Goal: Task Accomplishment & Management: Manage account settings

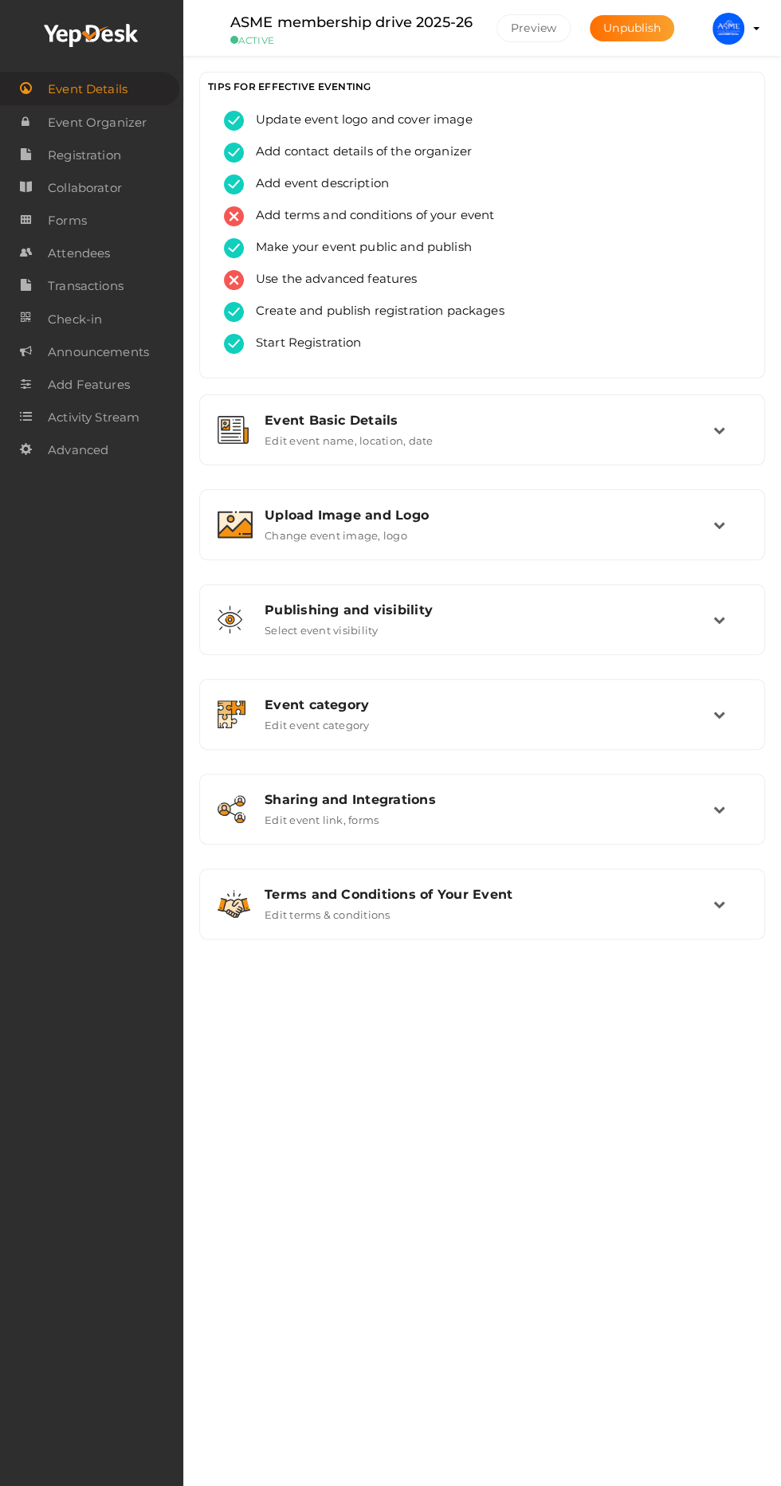
click at [104, 252] on span "Attendees" at bounding box center [79, 254] width 62 height 32
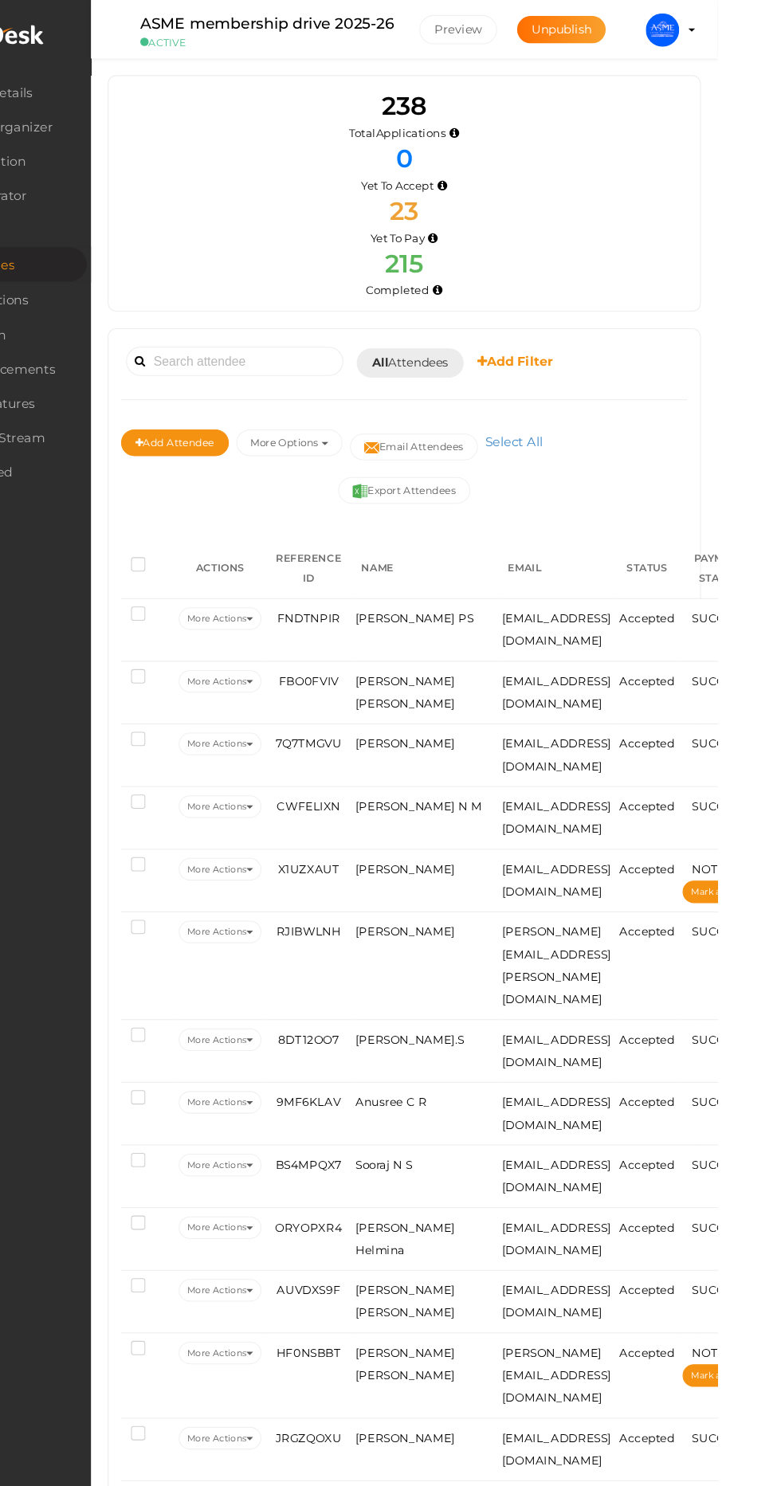
click at [386, 423] on button "More Options" at bounding box center [372, 423] width 101 height 26
click at [714, 282] on div "Completed" at bounding box center [482, 277] width 516 height 16
click at [504, 345] on span "All Attendees" at bounding box center [487, 346] width 73 height 17
click at [516, 465] on link "Yet to Pay" at bounding box center [515, 460] width 126 height 37
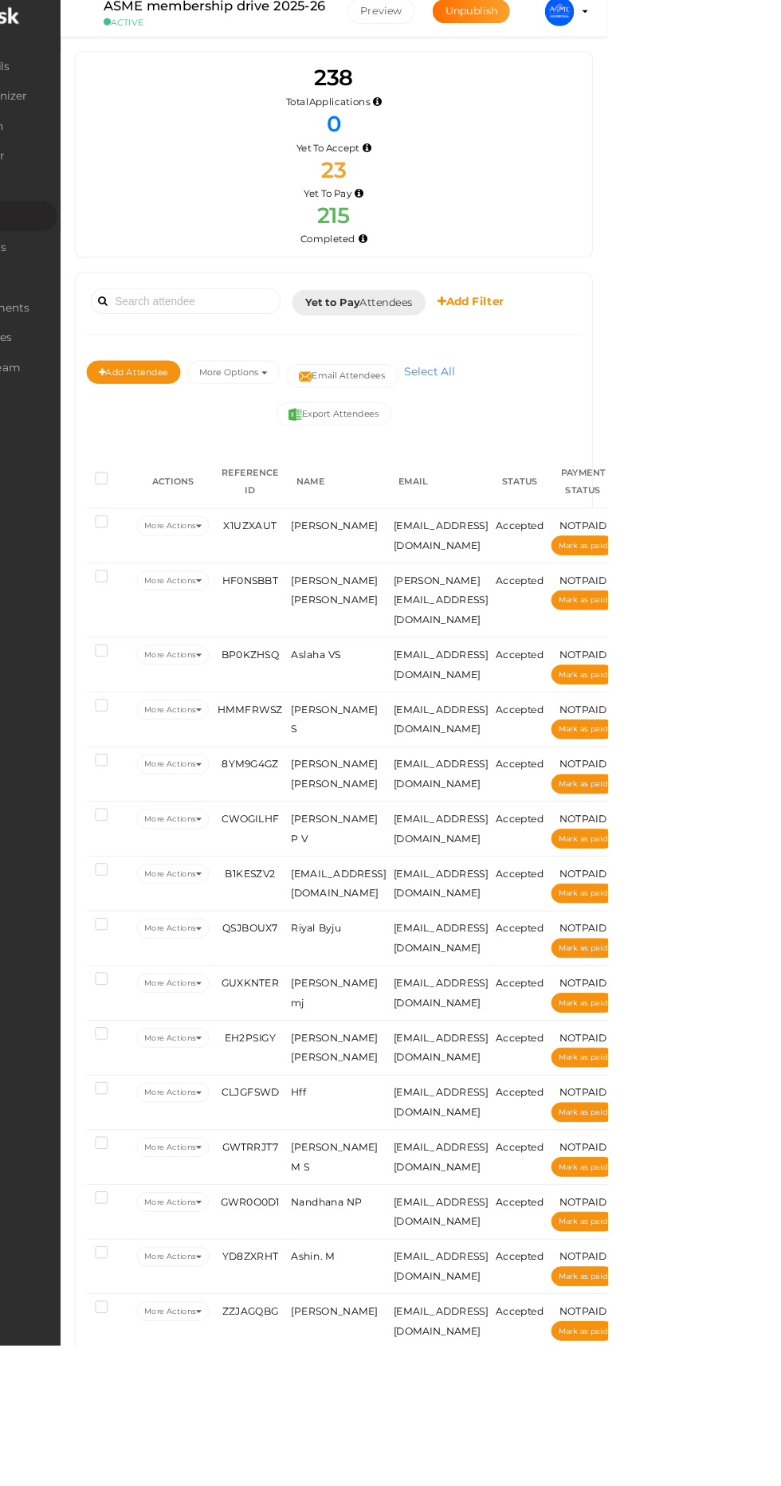
click at [518, 346] on span "Yet to Pay Attendees" at bounding box center [509, 346] width 117 height 17
click at [501, 391] on link "All" at bounding box center [515, 386] width 126 height 37
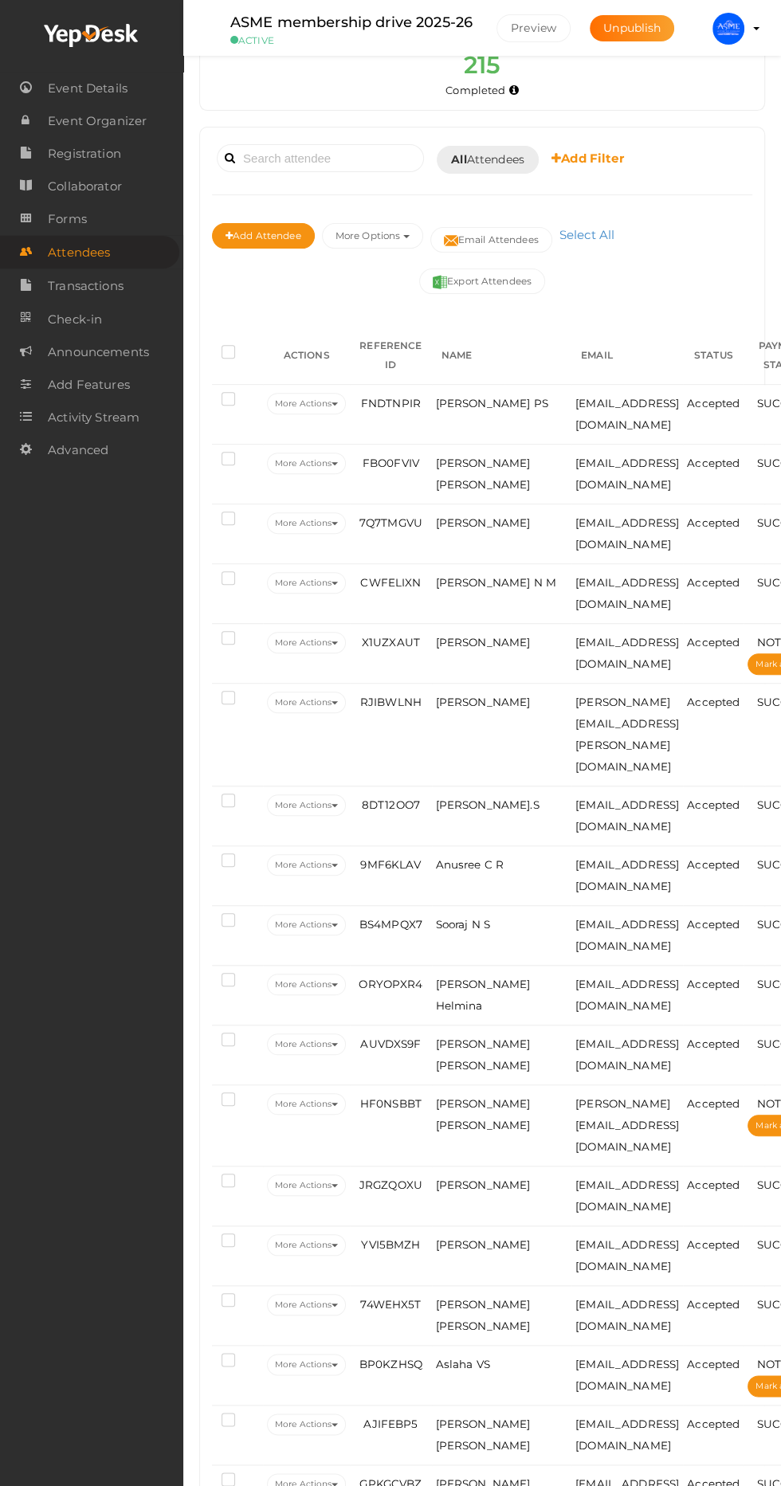
scroll to position [141, 0]
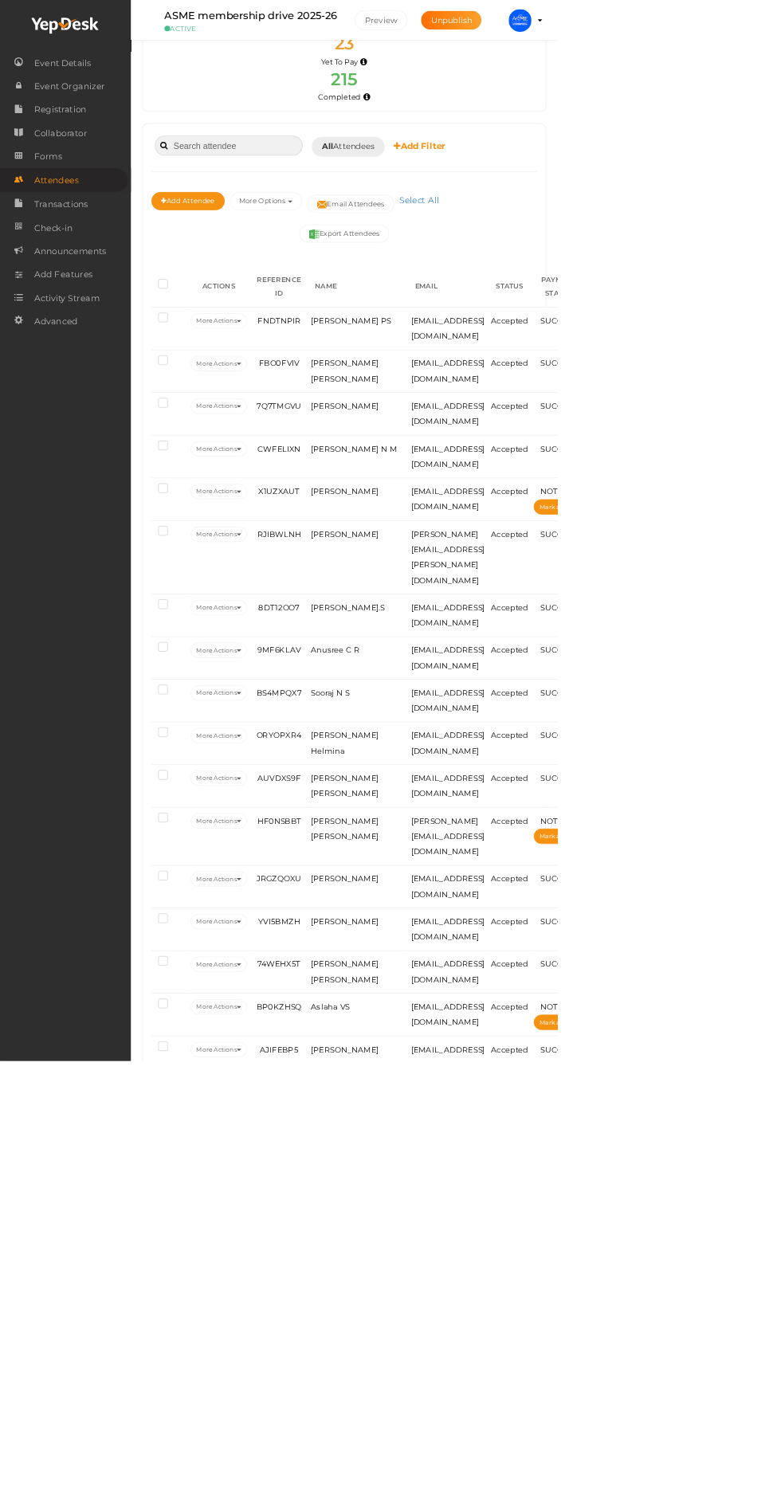
click at [349, 204] on input at bounding box center [320, 204] width 207 height 28
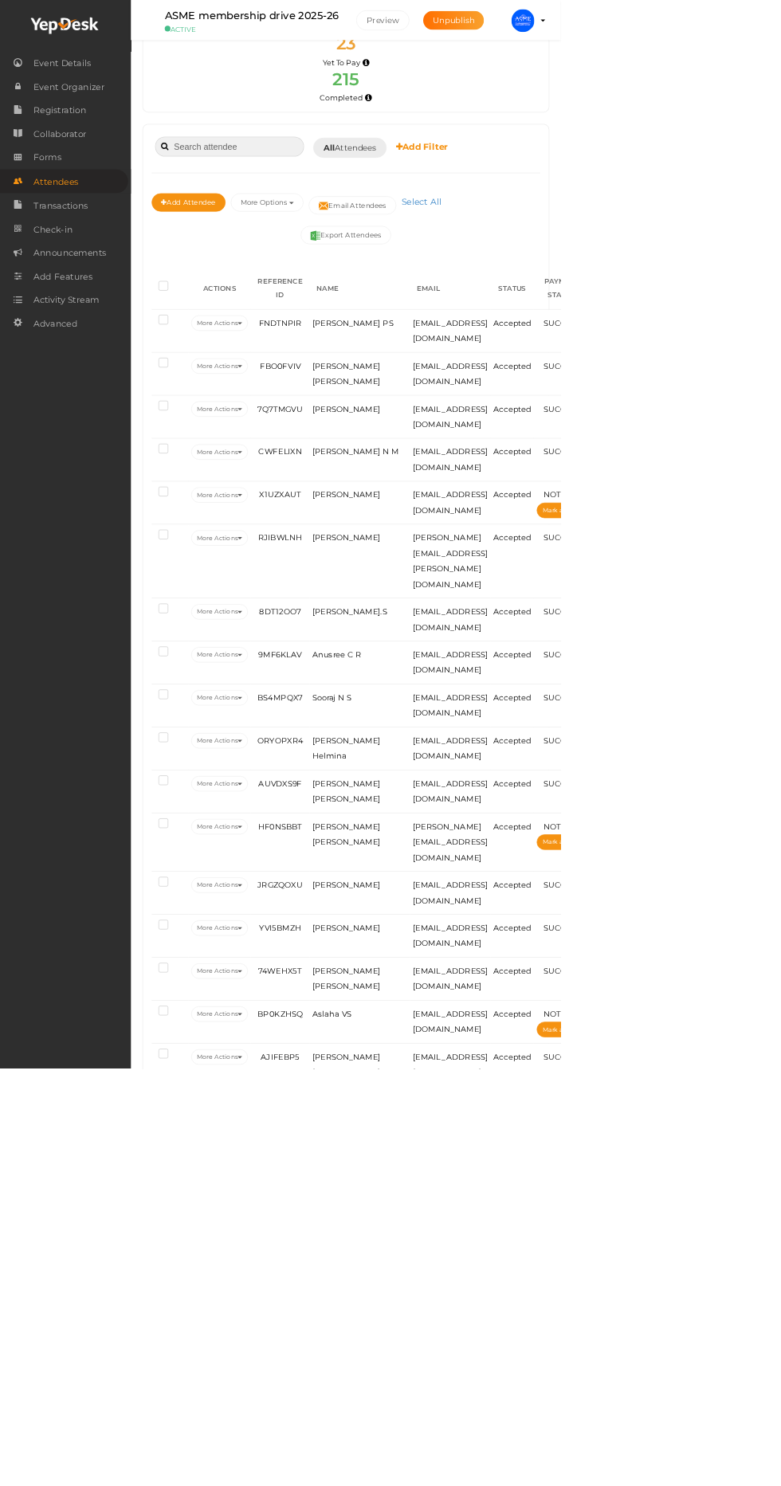
scroll to position [128, 0]
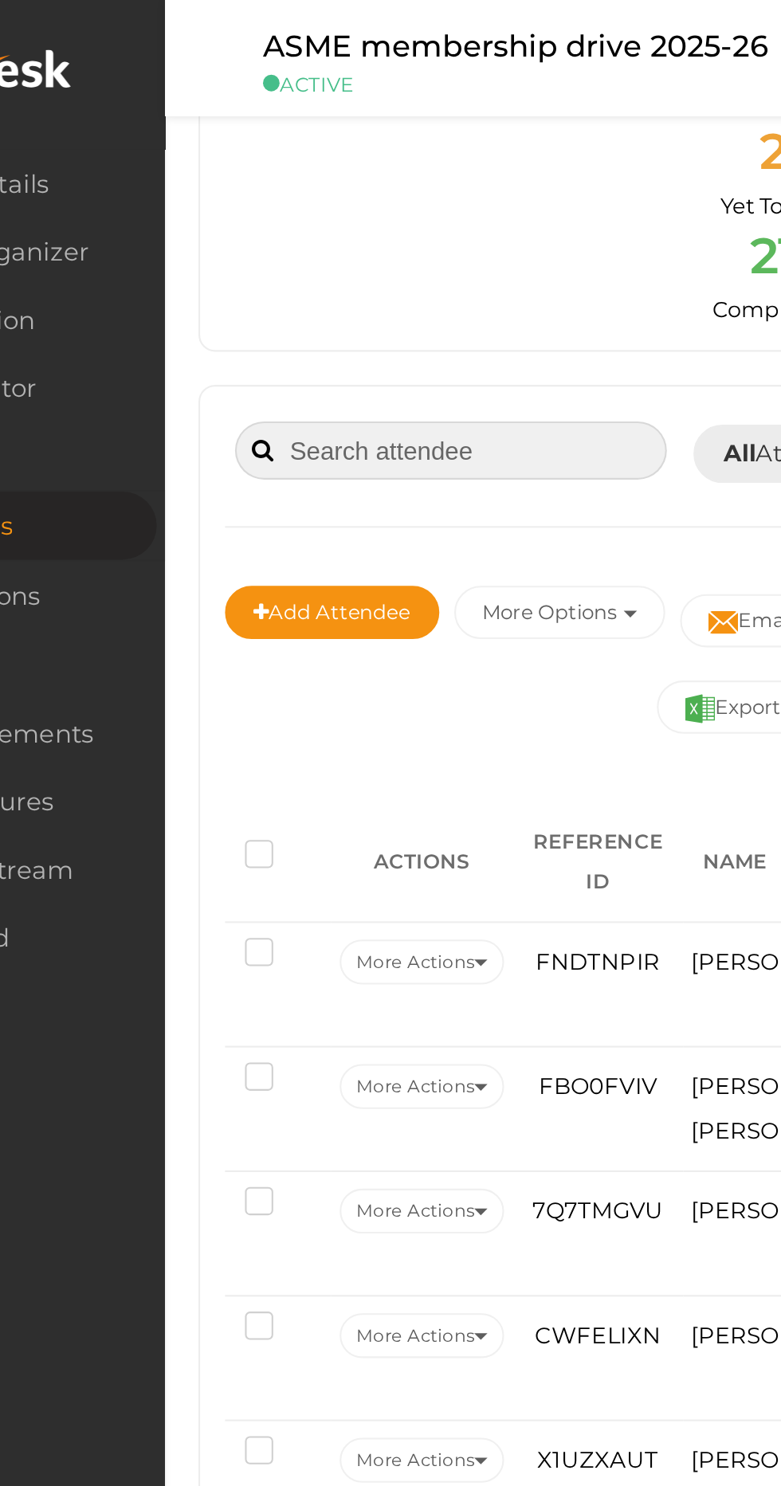
click at [281, 212] on input at bounding box center [320, 216] width 207 height 28
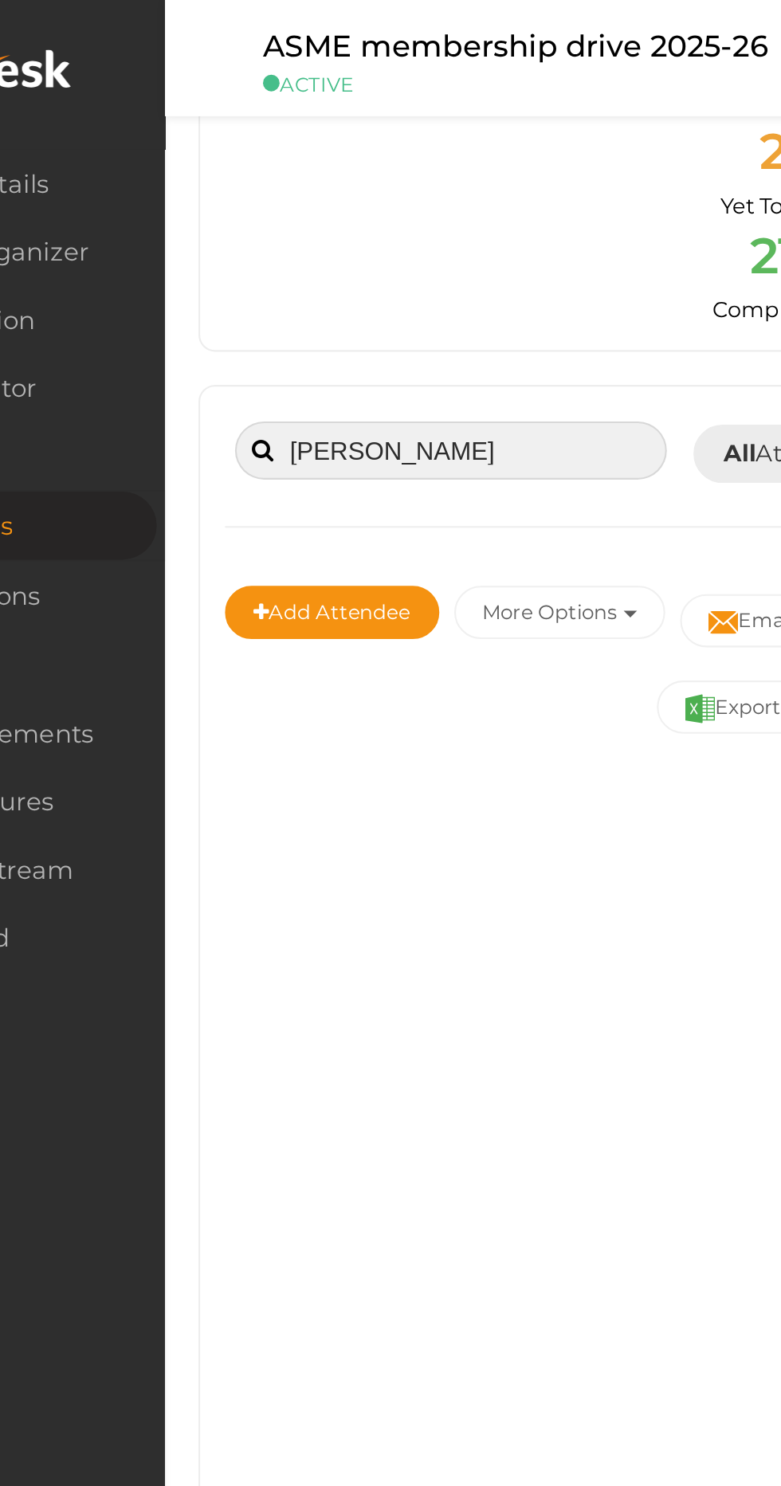
click at [242, 217] on input "[PERSON_NAME]" at bounding box center [320, 216] width 207 height 28
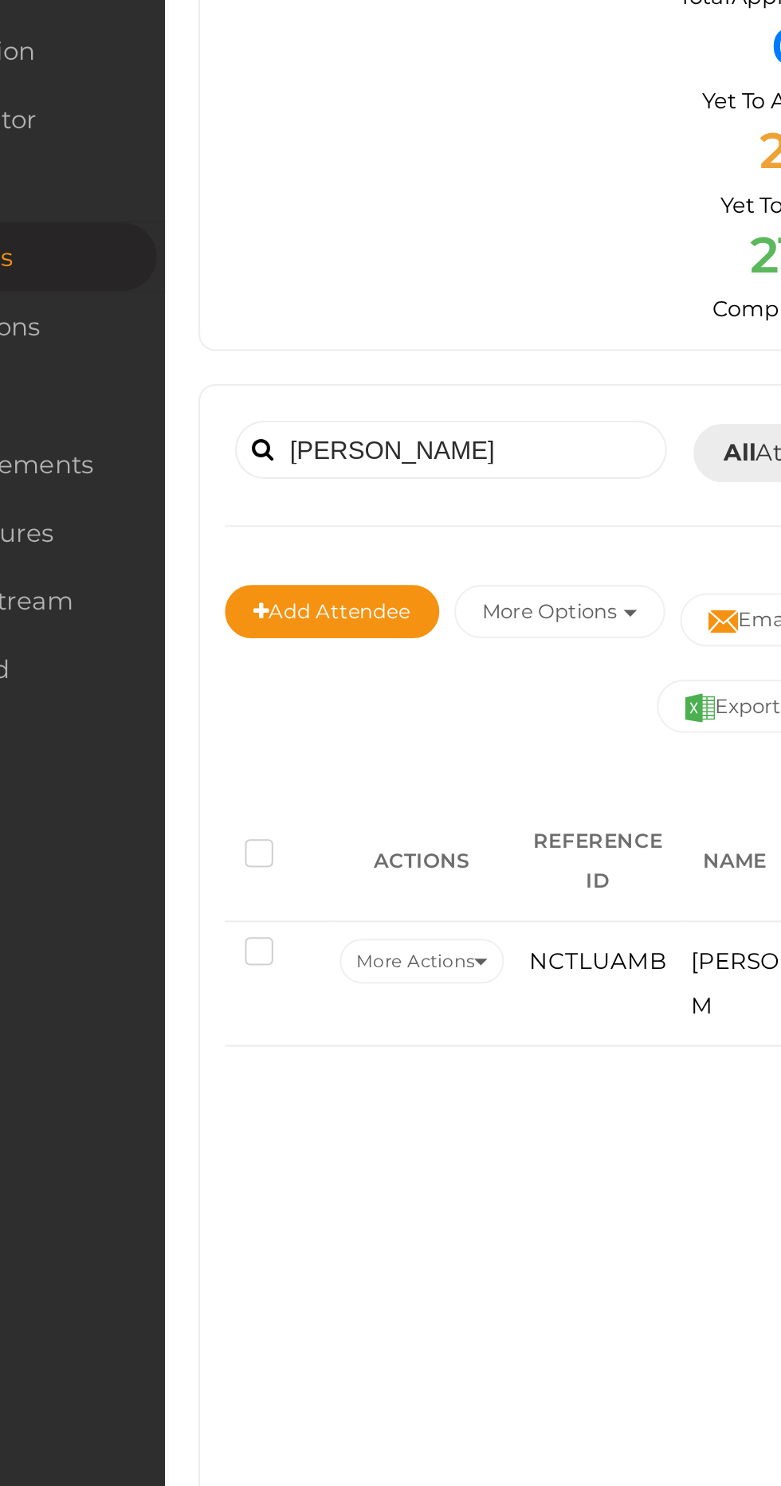
click at [227, 343] on span at bounding box center [230, 344] width 10 height 11
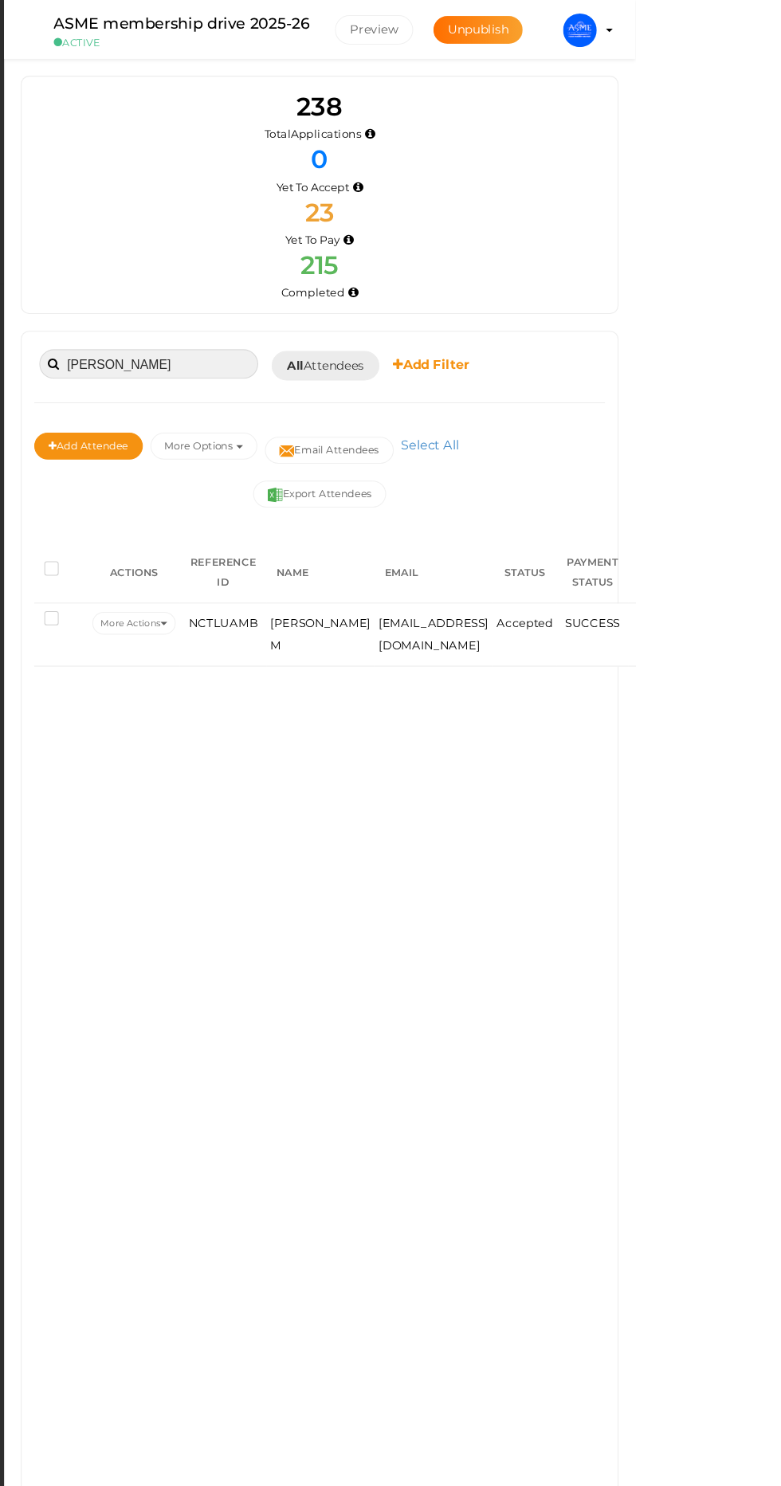
click at [327, 344] on input "[PERSON_NAME]" at bounding box center [320, 345] width 207 height 28
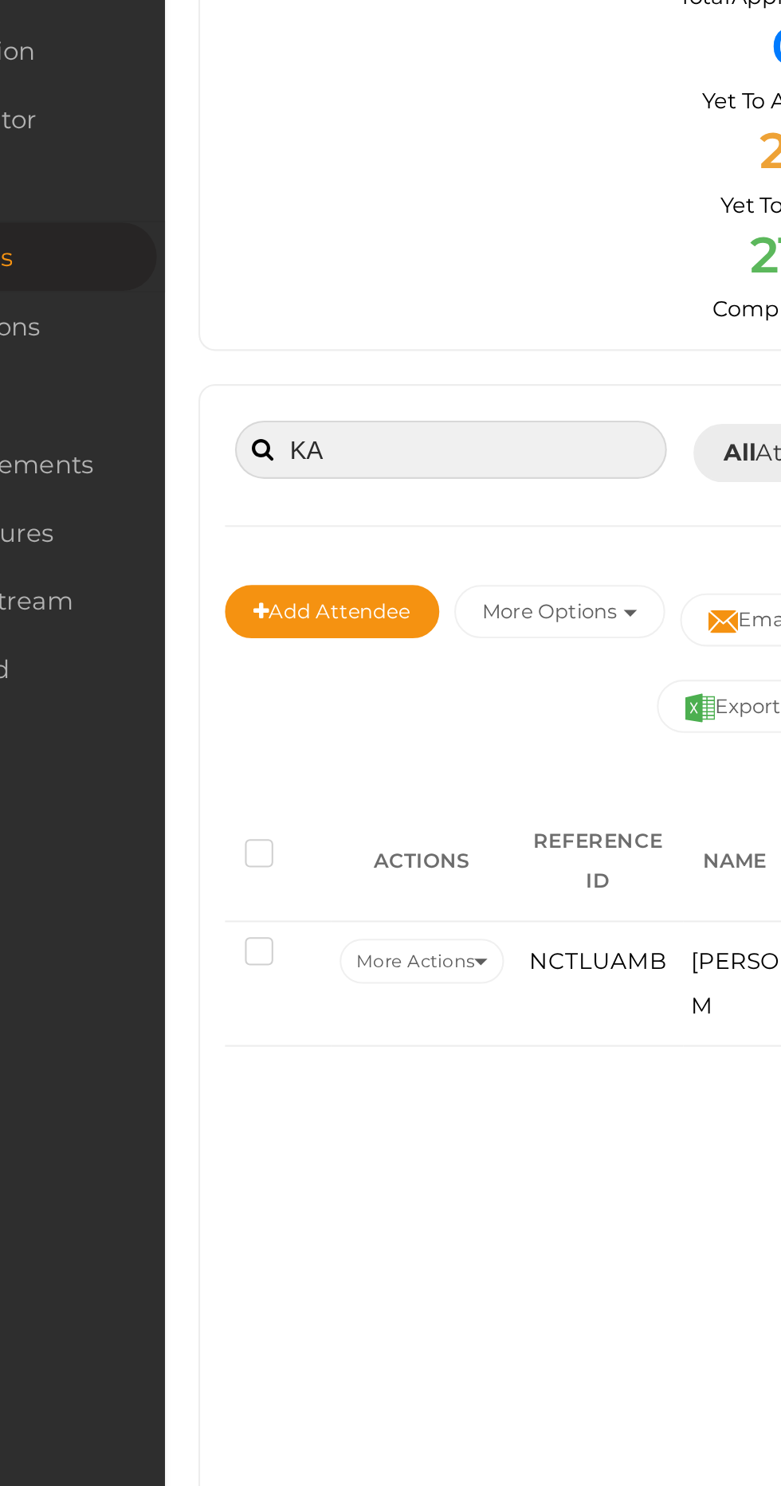
type input "K"
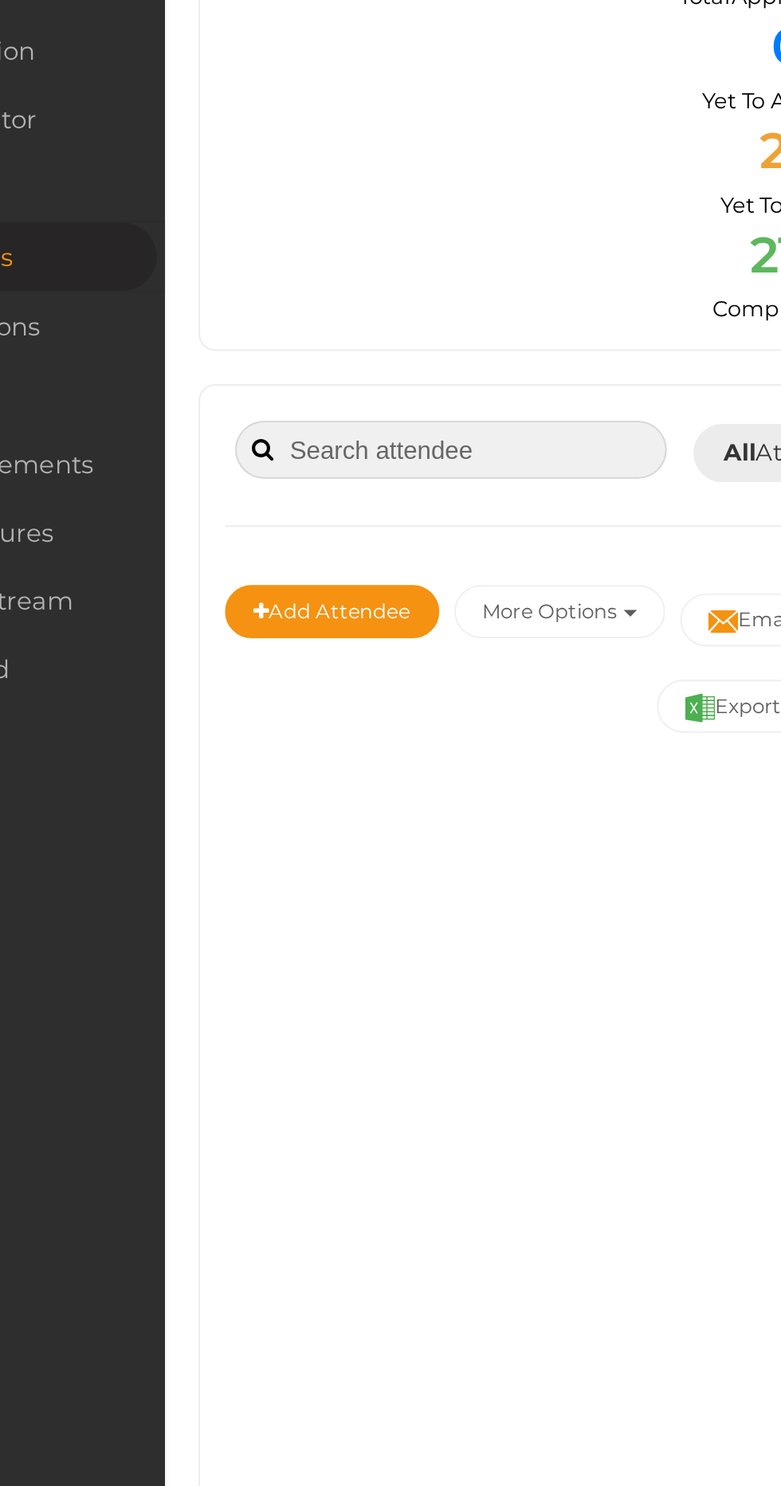
paste input "[PERSON_NAME]"
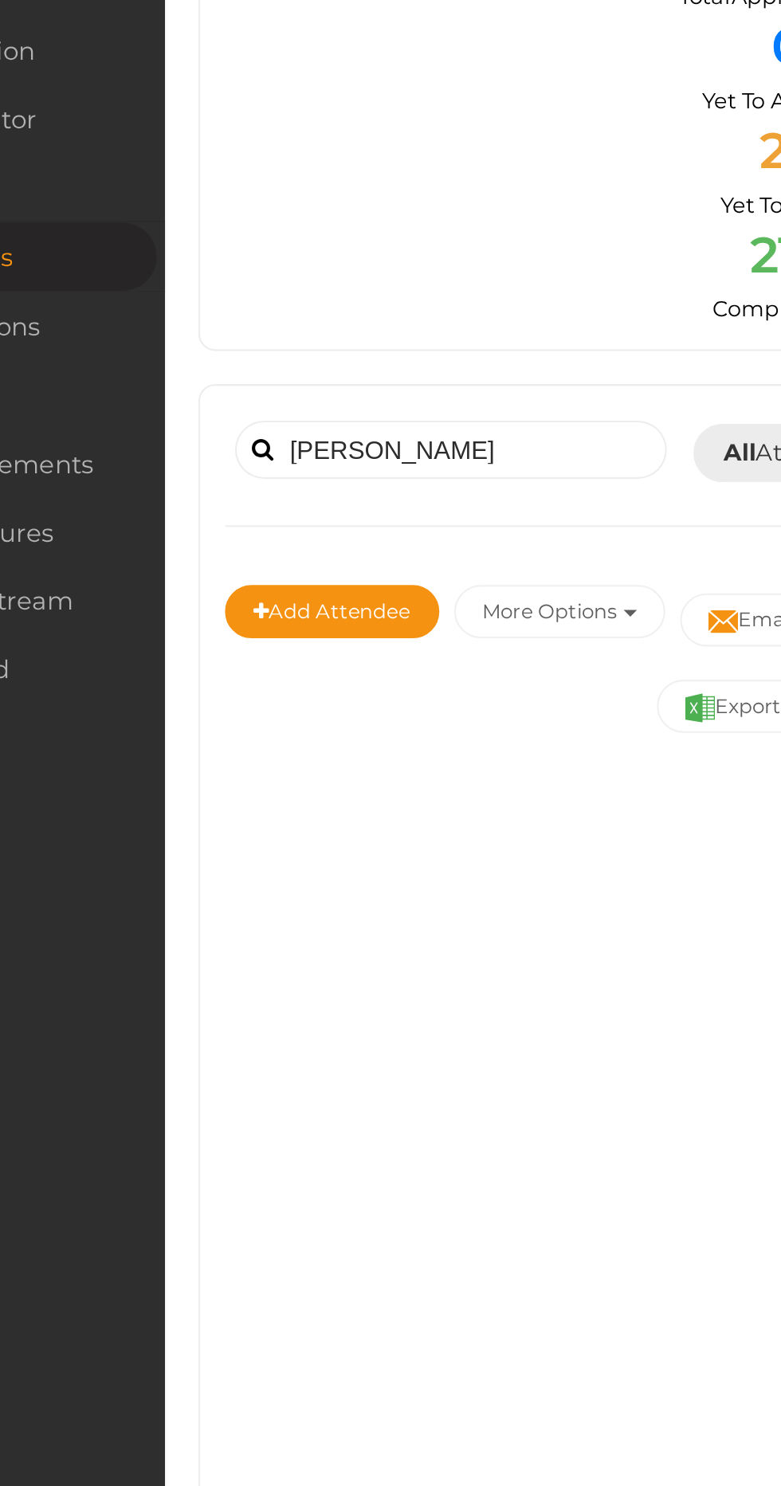
click at [228, 345] on span at bounding box center [230, 344] width 10 height 11
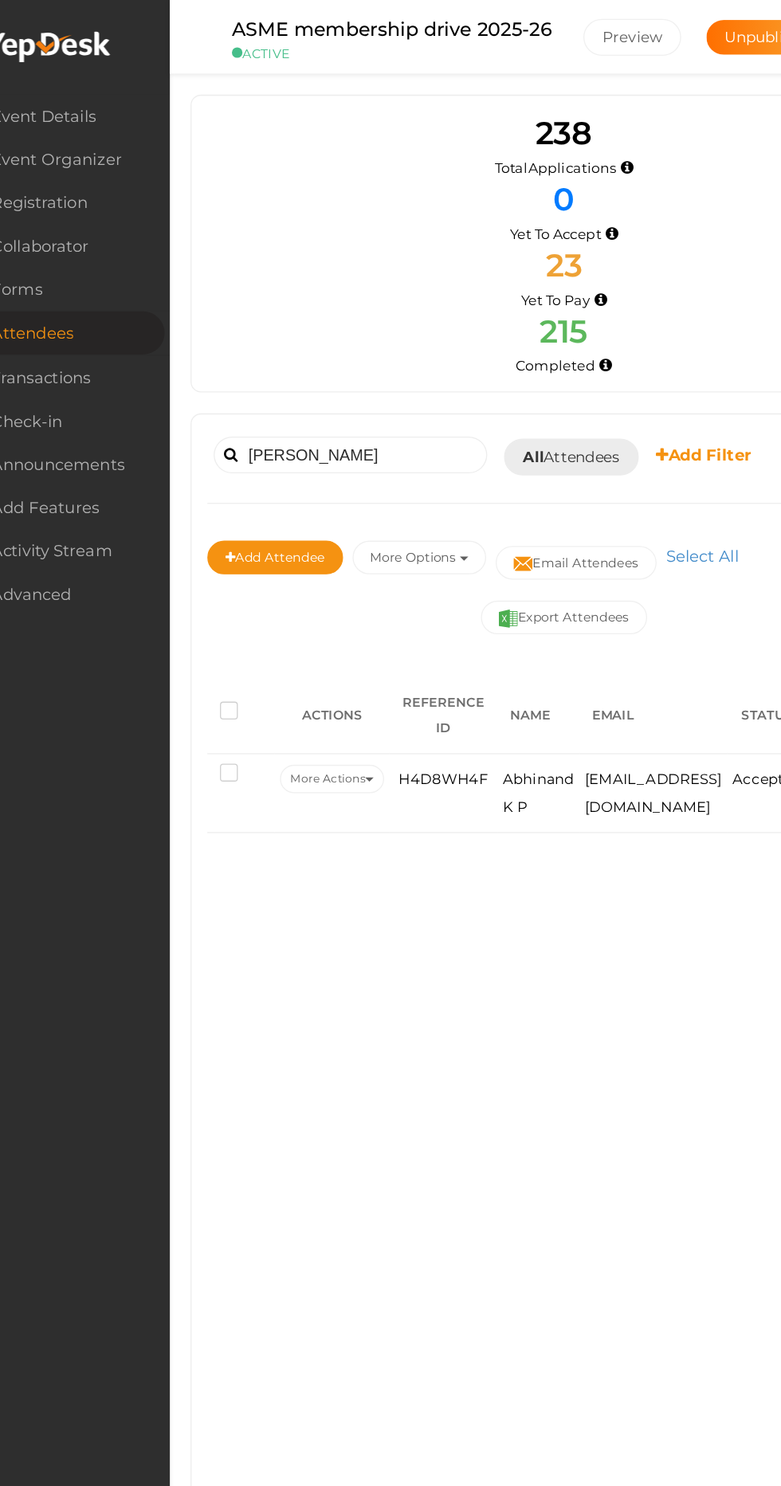
click at [233, 343] on span at bounding box center [230, 344] width 10 height 11
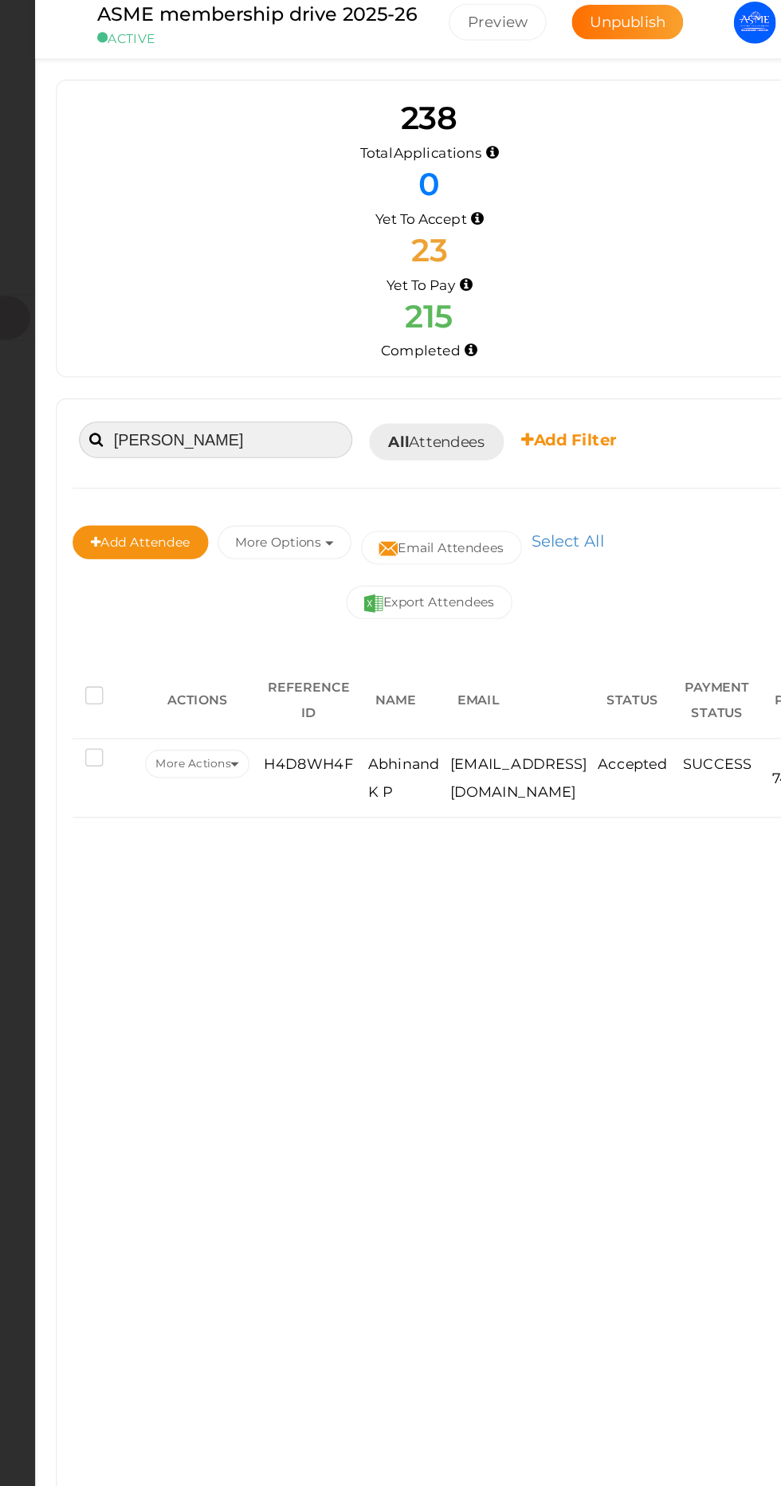
click at [347, 343] on input "[PERSON_NAME]" at bounding box center [320, 345] width 207 height 28
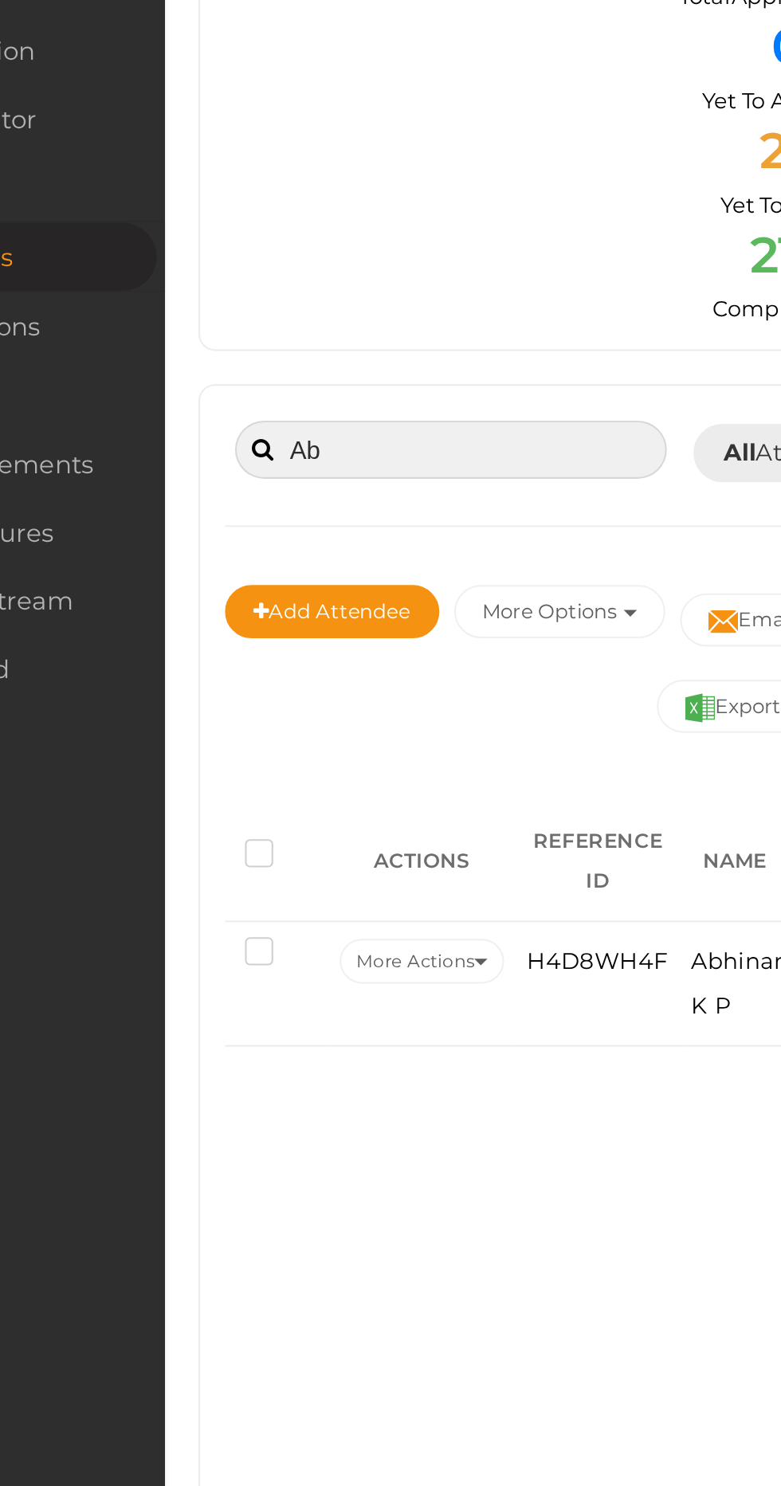
type input "A"
click at [277, 339] on input at bounding box center [320, 345] width 207 height 28
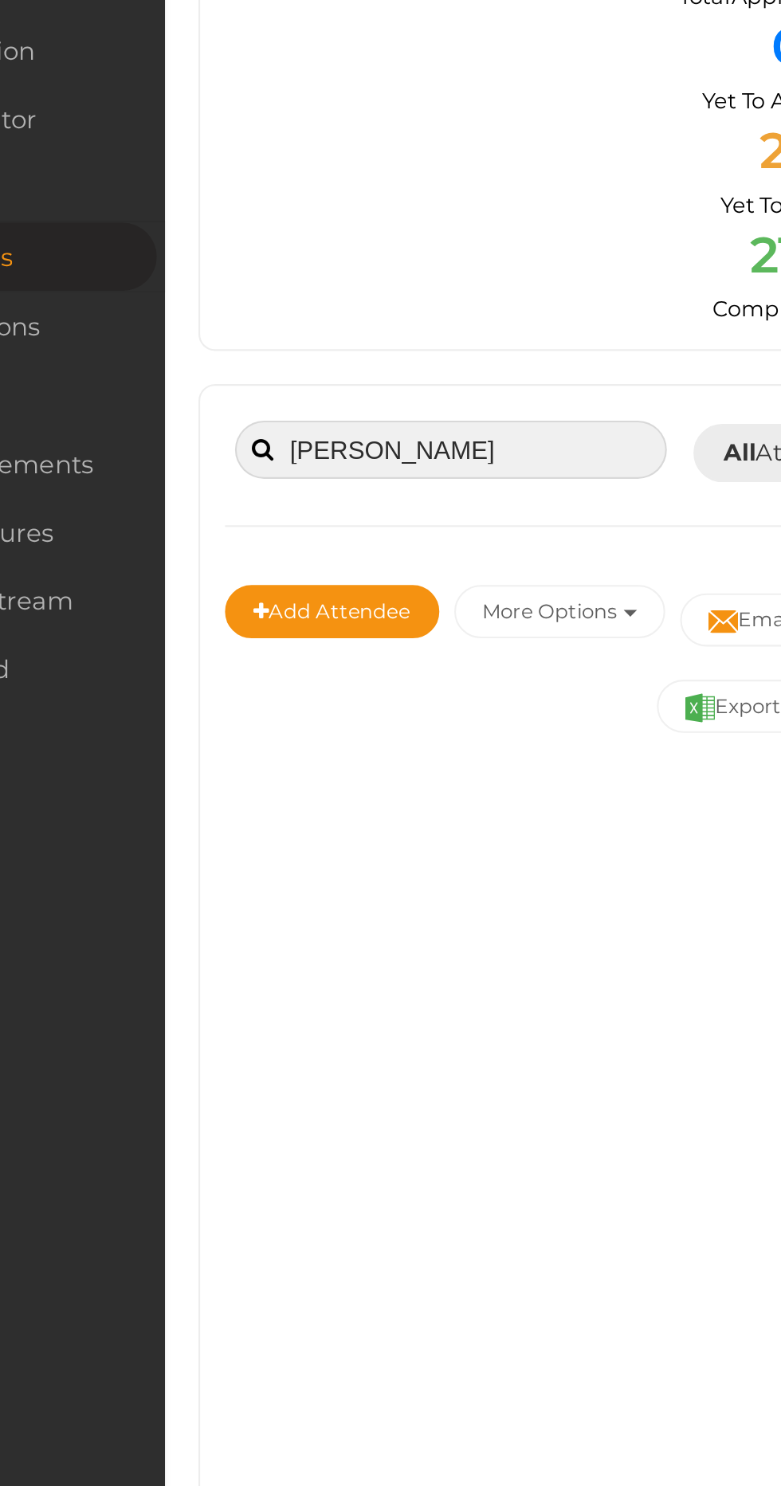
click at [243, 344] on input "[PERSON_NAME]" at bounding box center [320, 345] width 207 height 28
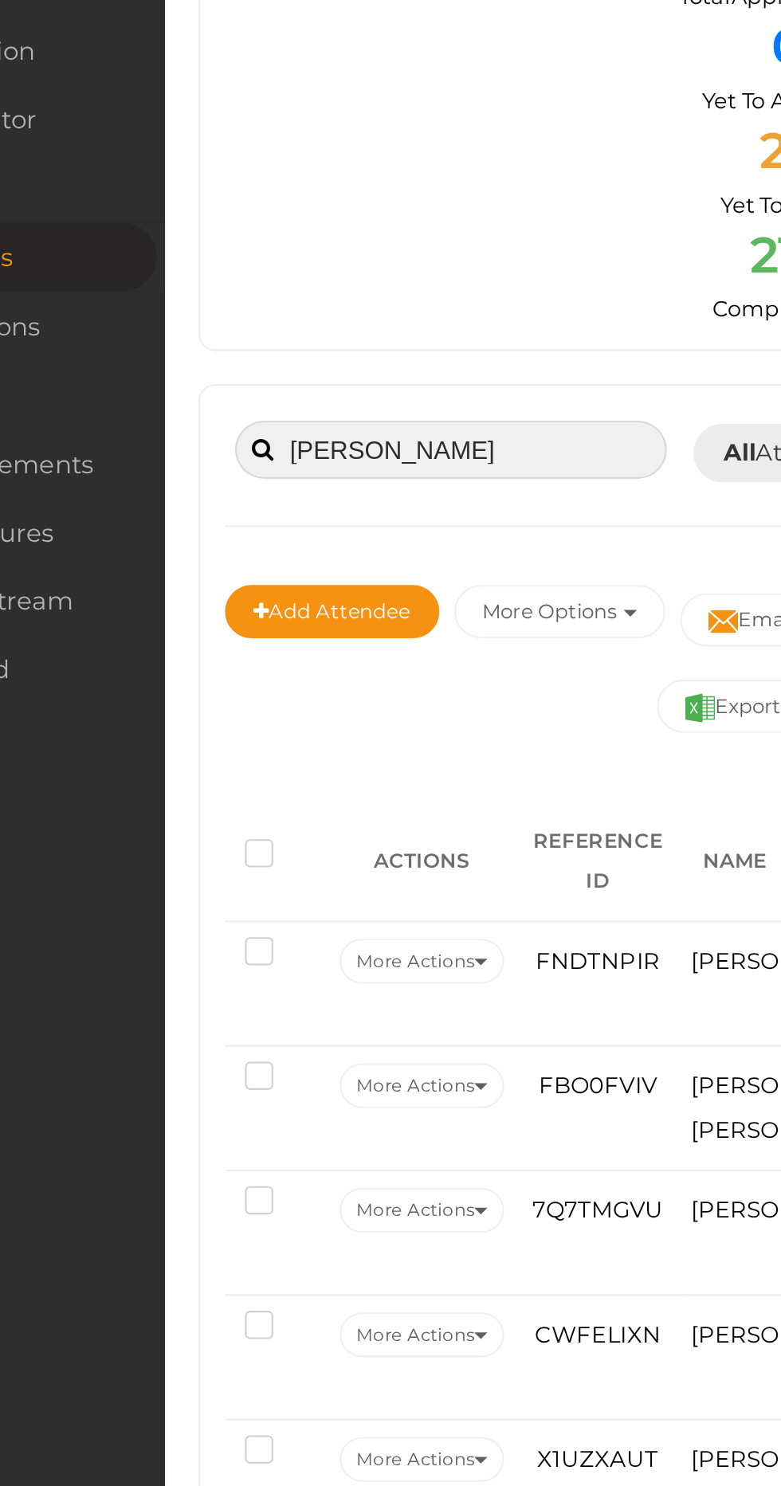
click at [245, 344] on input "[PERSON_NAME]" at bounding box center [320, 345] width 207 height 28
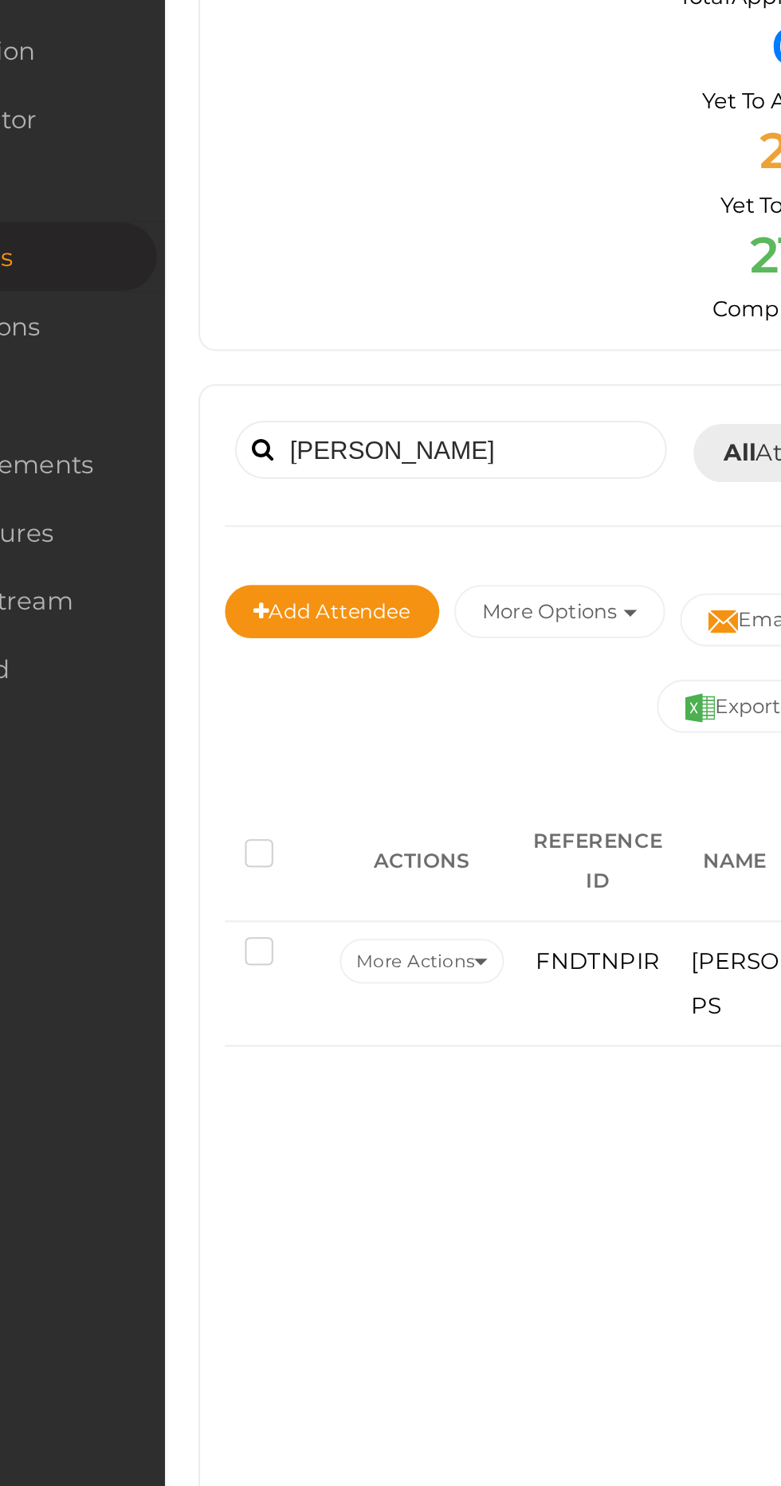
click at [227, 341] on span at bounding box center [230, 344] width 10 height 11
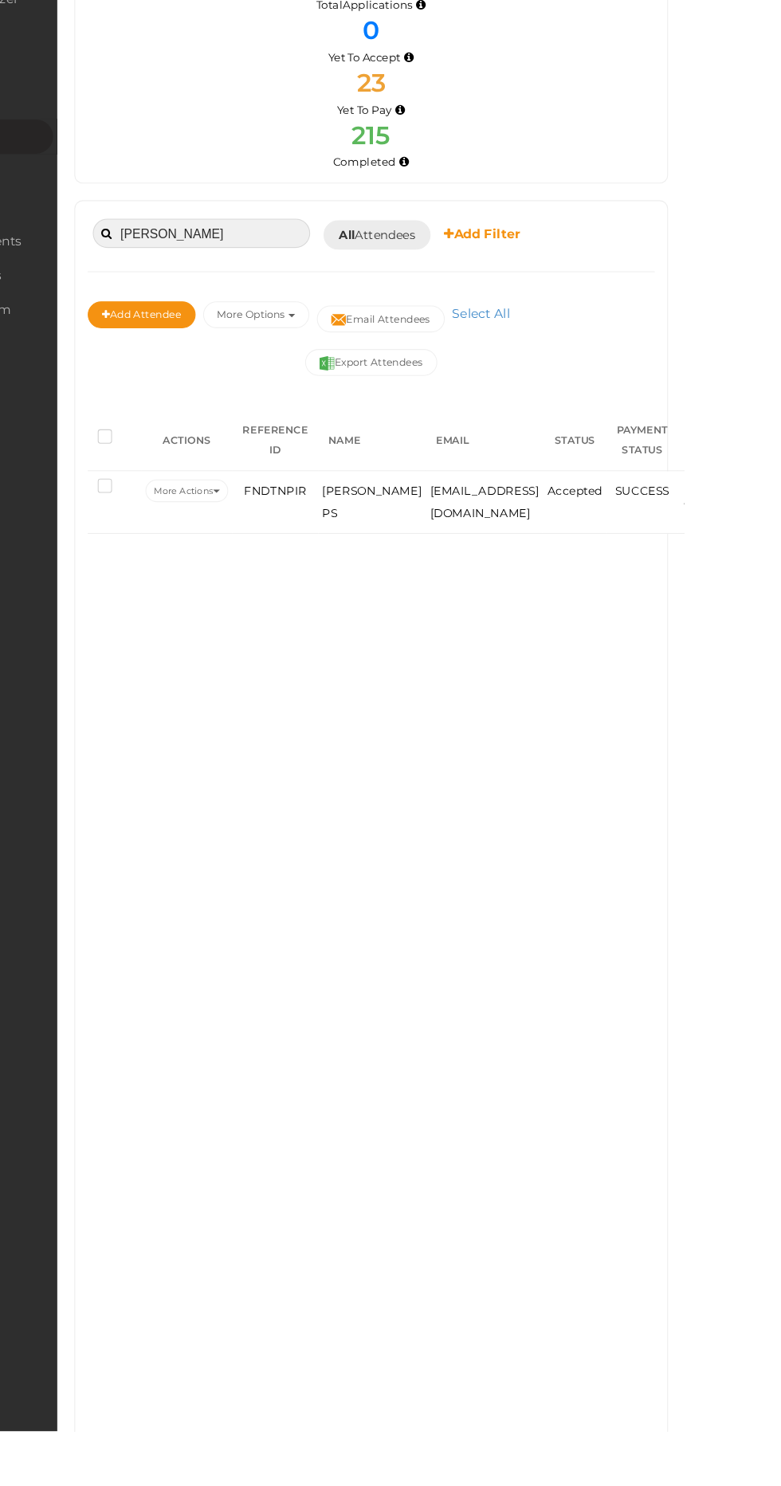
click at [327, 340] on input "[PERSON_NAME]" at bounding box center [320, 345] width 207 height 28
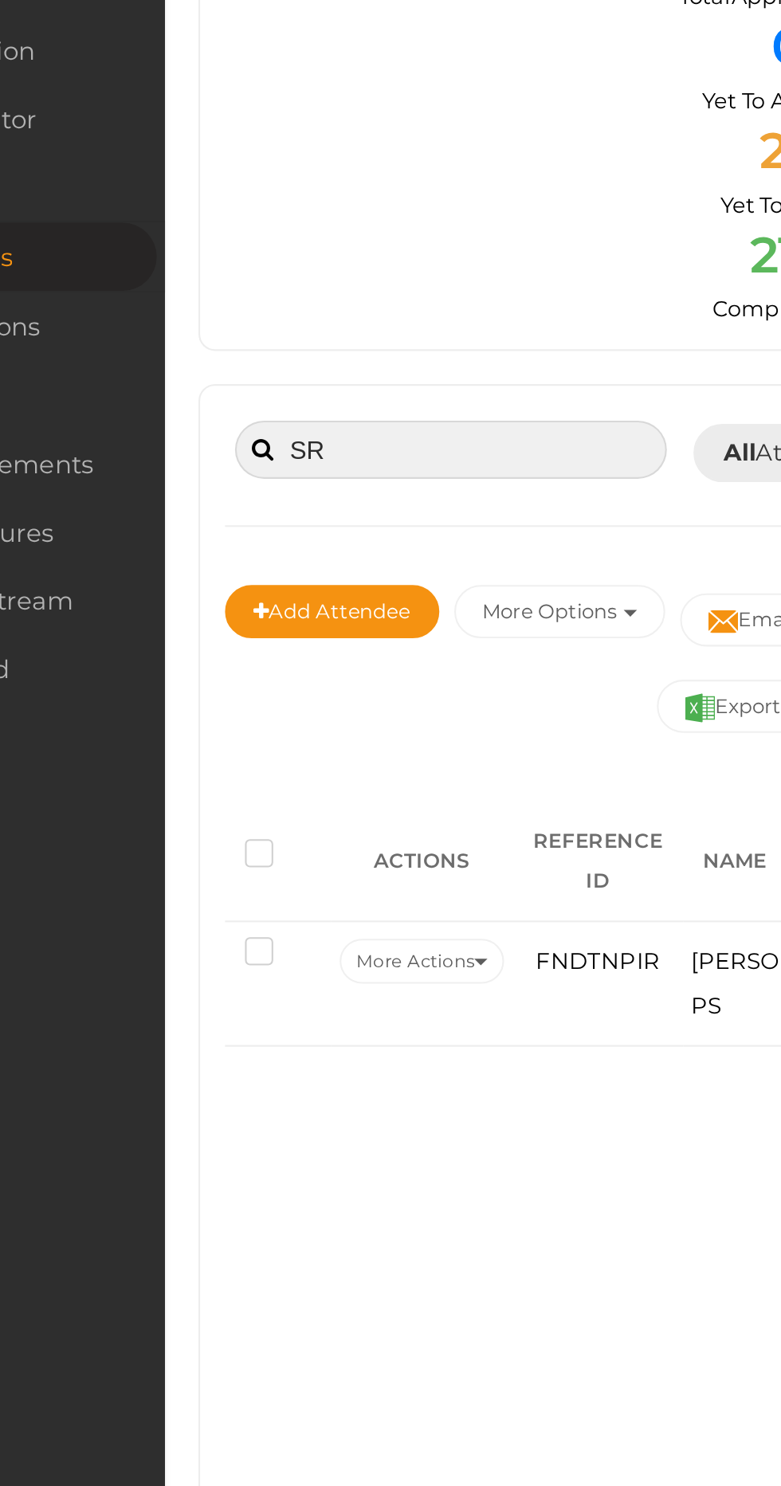
type input "S"
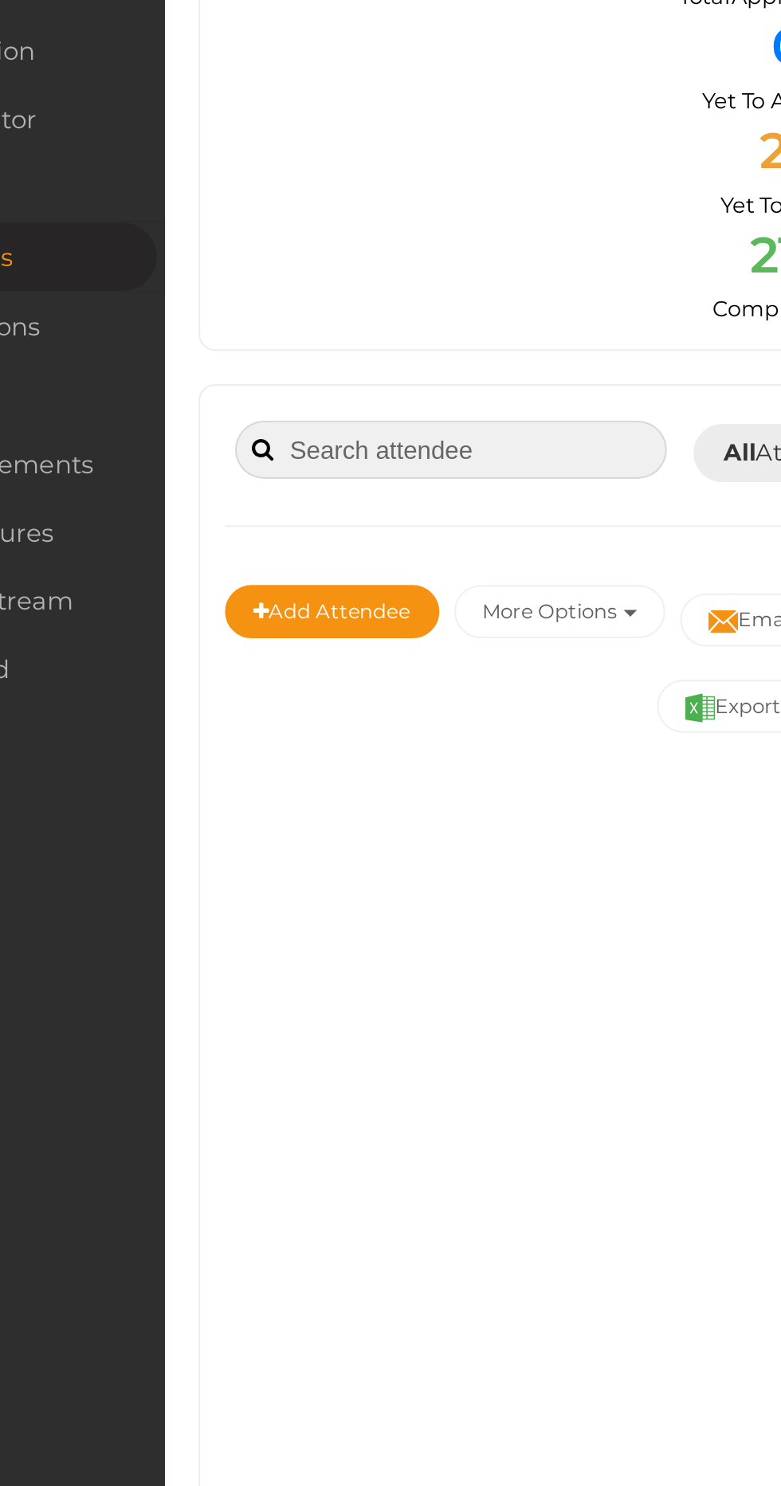
paste input "[PERSON_NAME]"
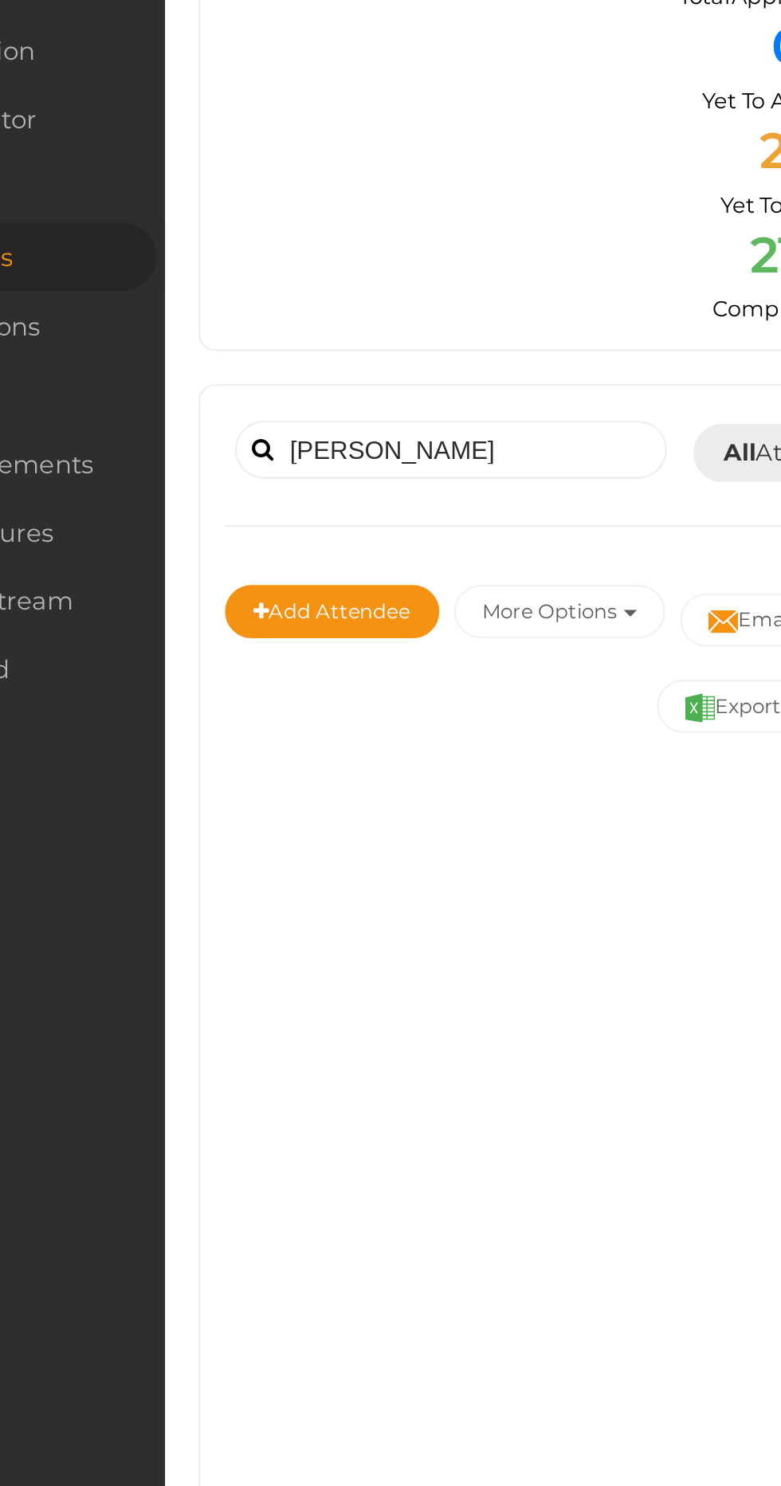
click at [234, 340] on span at bounding box center [230, 344] width 10 height 11
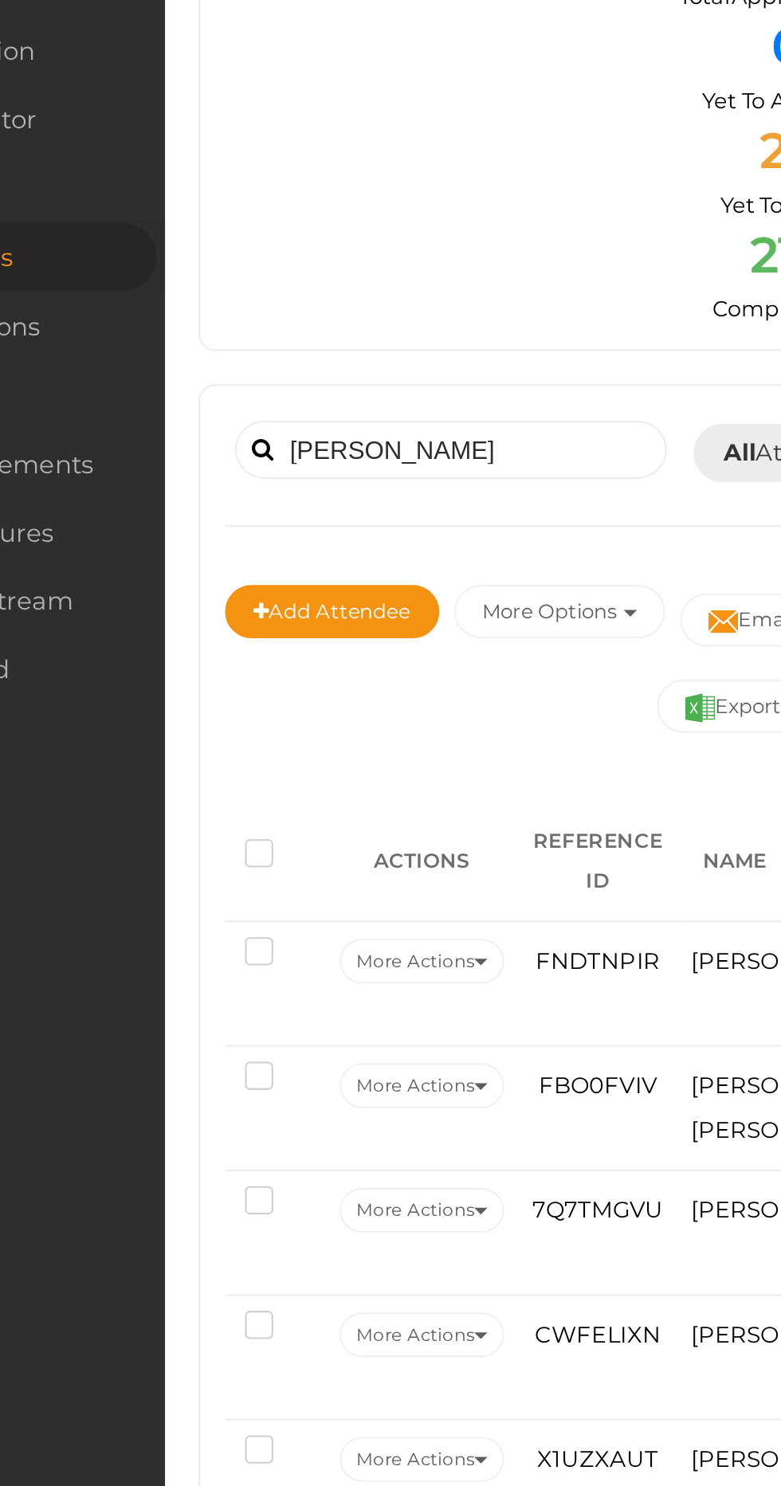
click at [229, 344] on span at bounding box center [230, 344] width 10 height 11
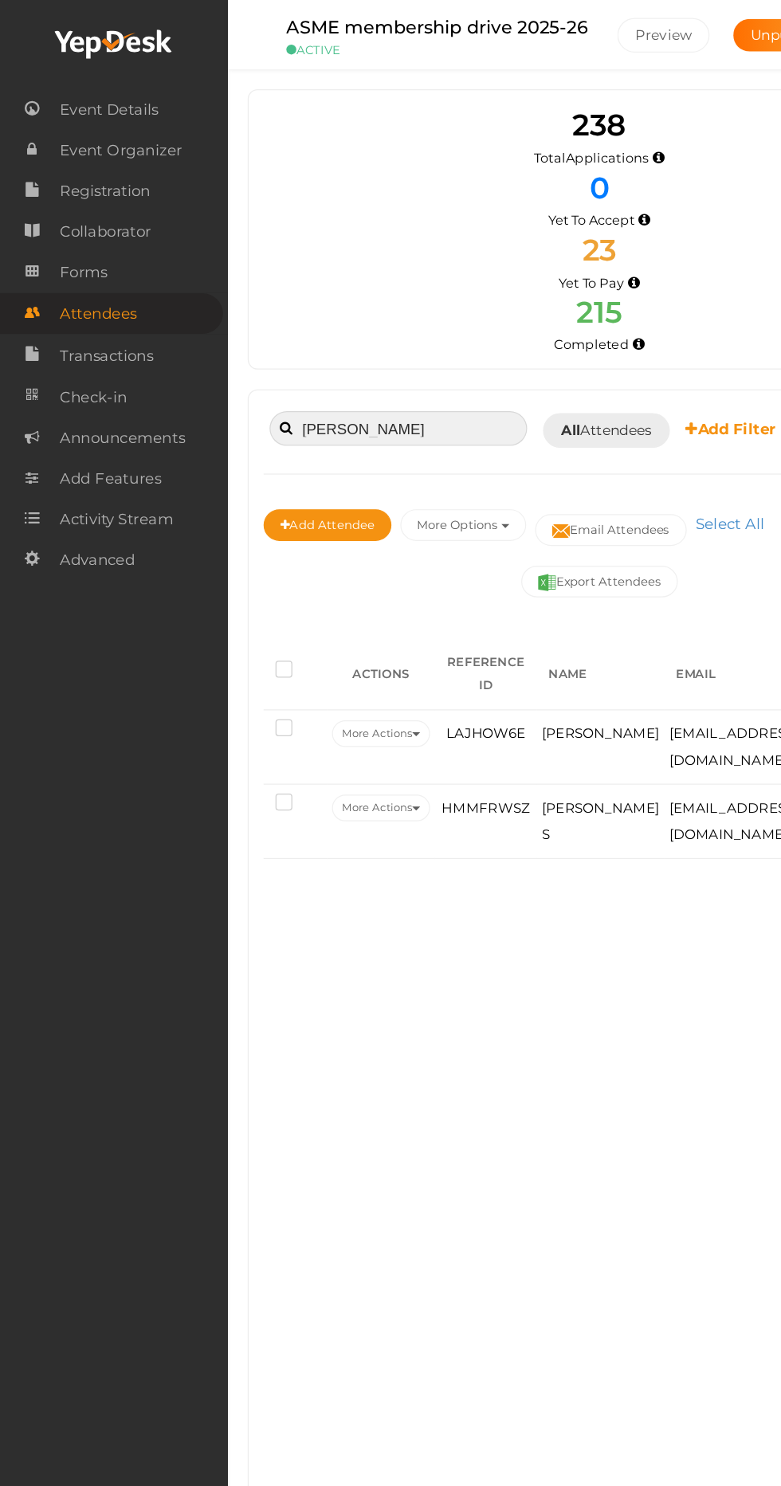
click at [346, 346] on input "[PERSON_NAME]" at bounding box center [320, 345] width 207 height 28
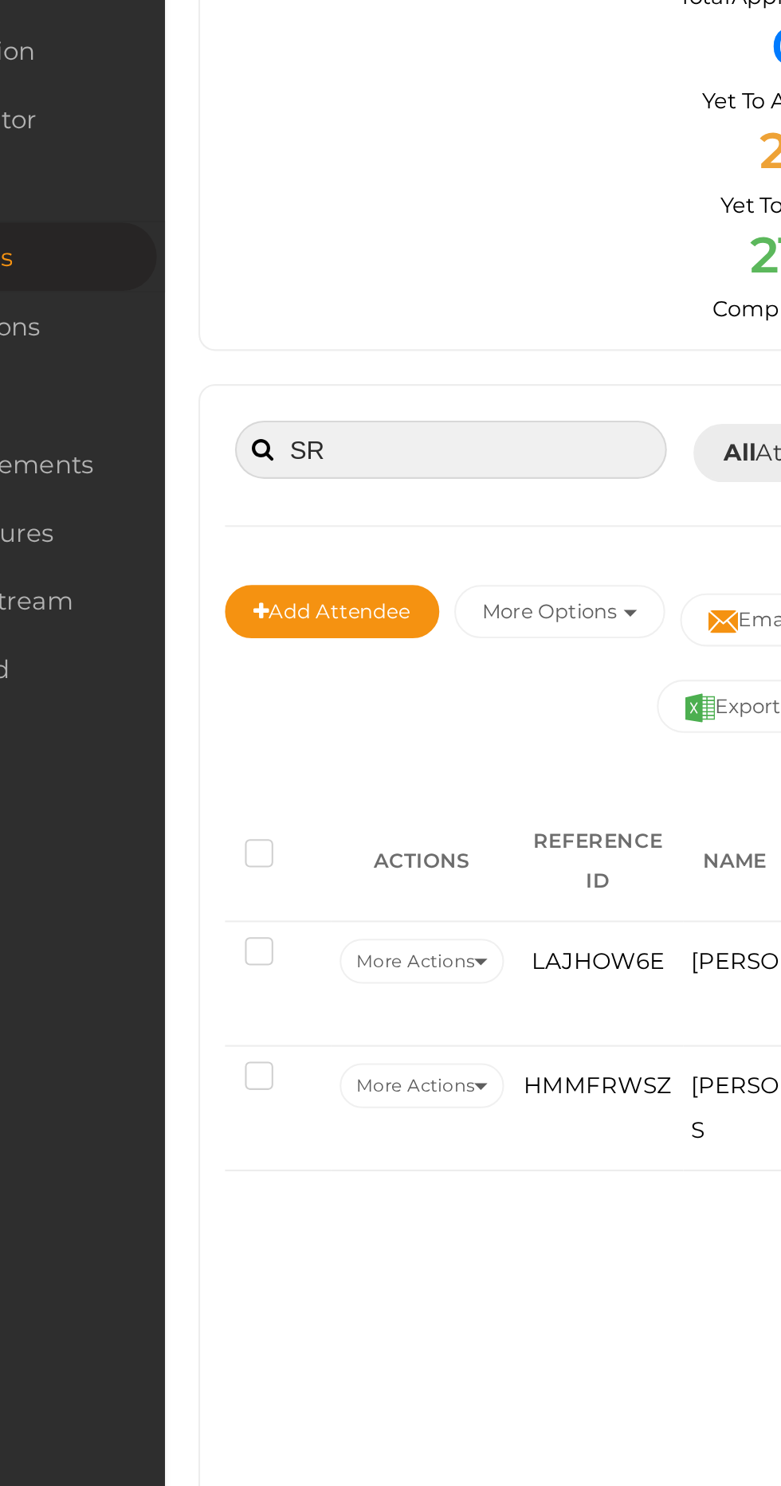
type input "S"
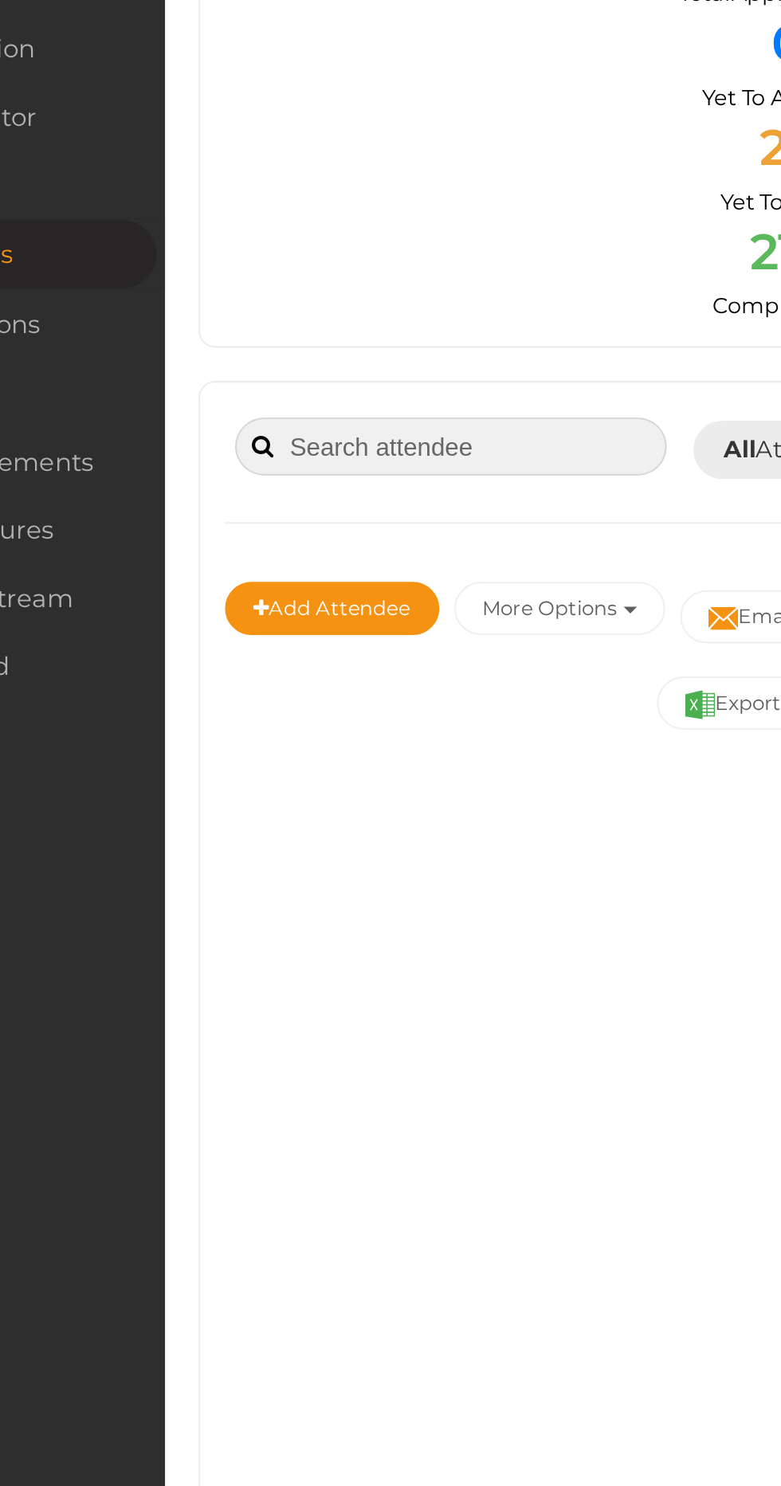
paste input "[PERSON_NAME] [PERSON_NAME]"
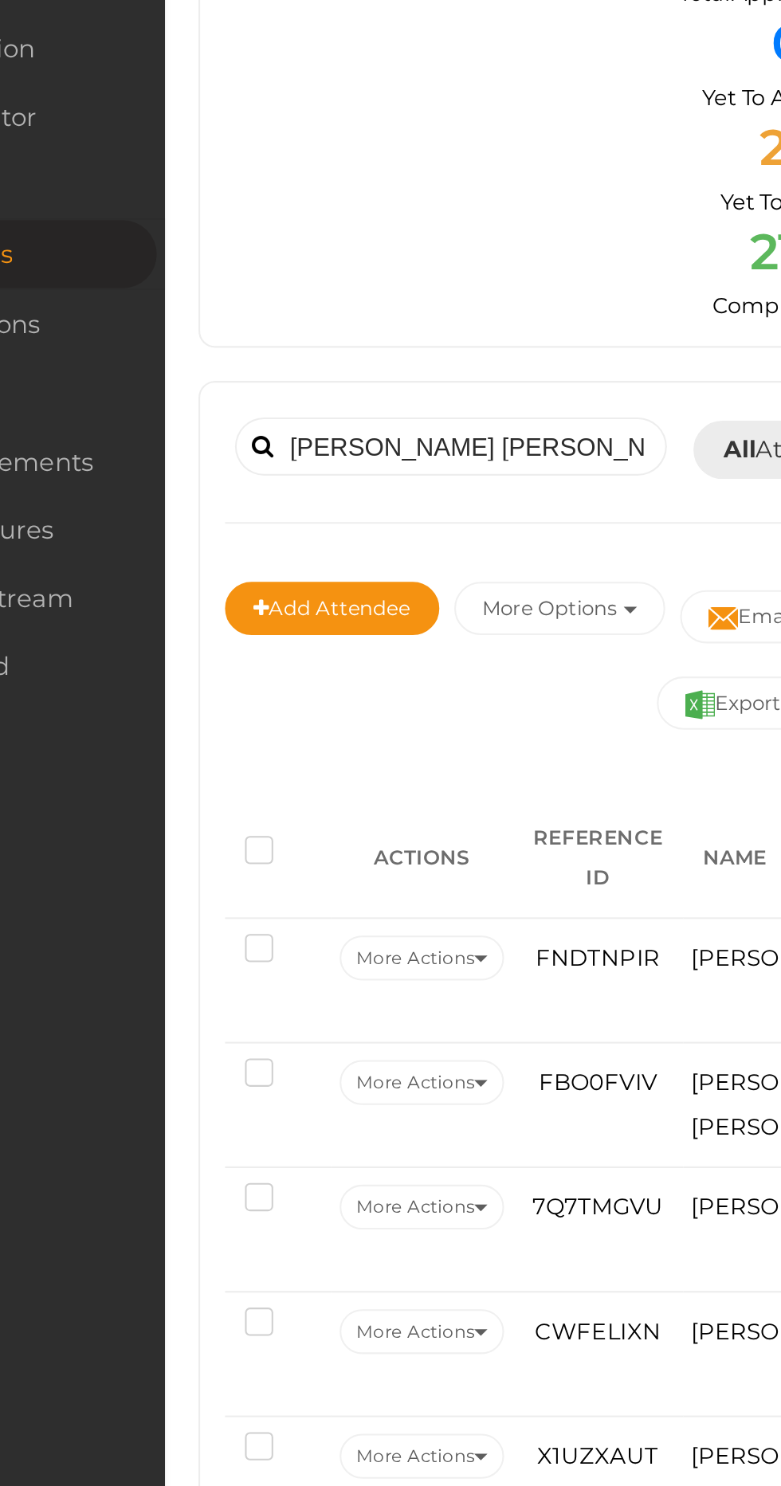
click at [228, 347] on span at bounding box center [230, 344] width 10 height 11
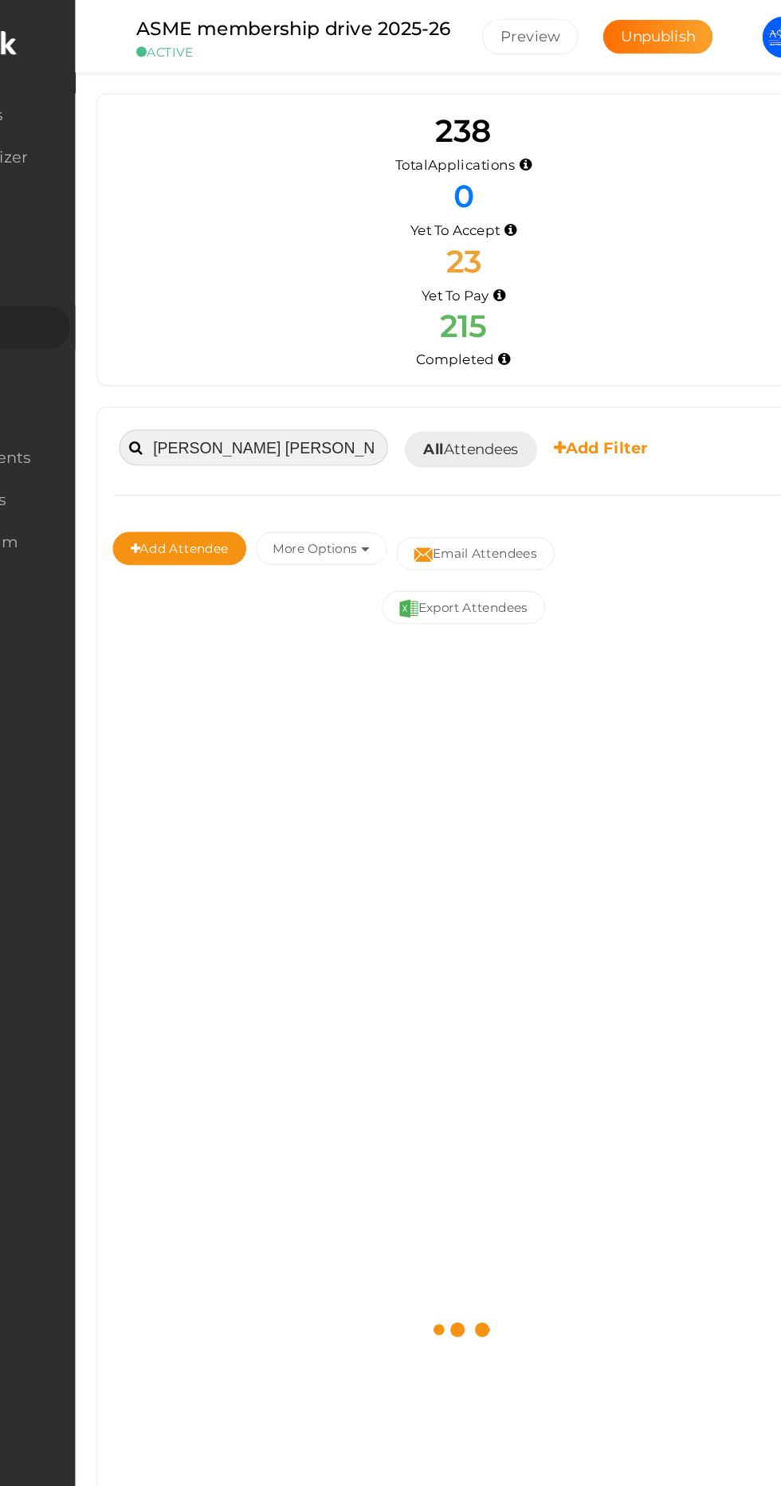
click at [241, 347] on input "[PERSON_NAME] [PERSON_NAME]" at bounding box center [320, 345] width 207 height 28
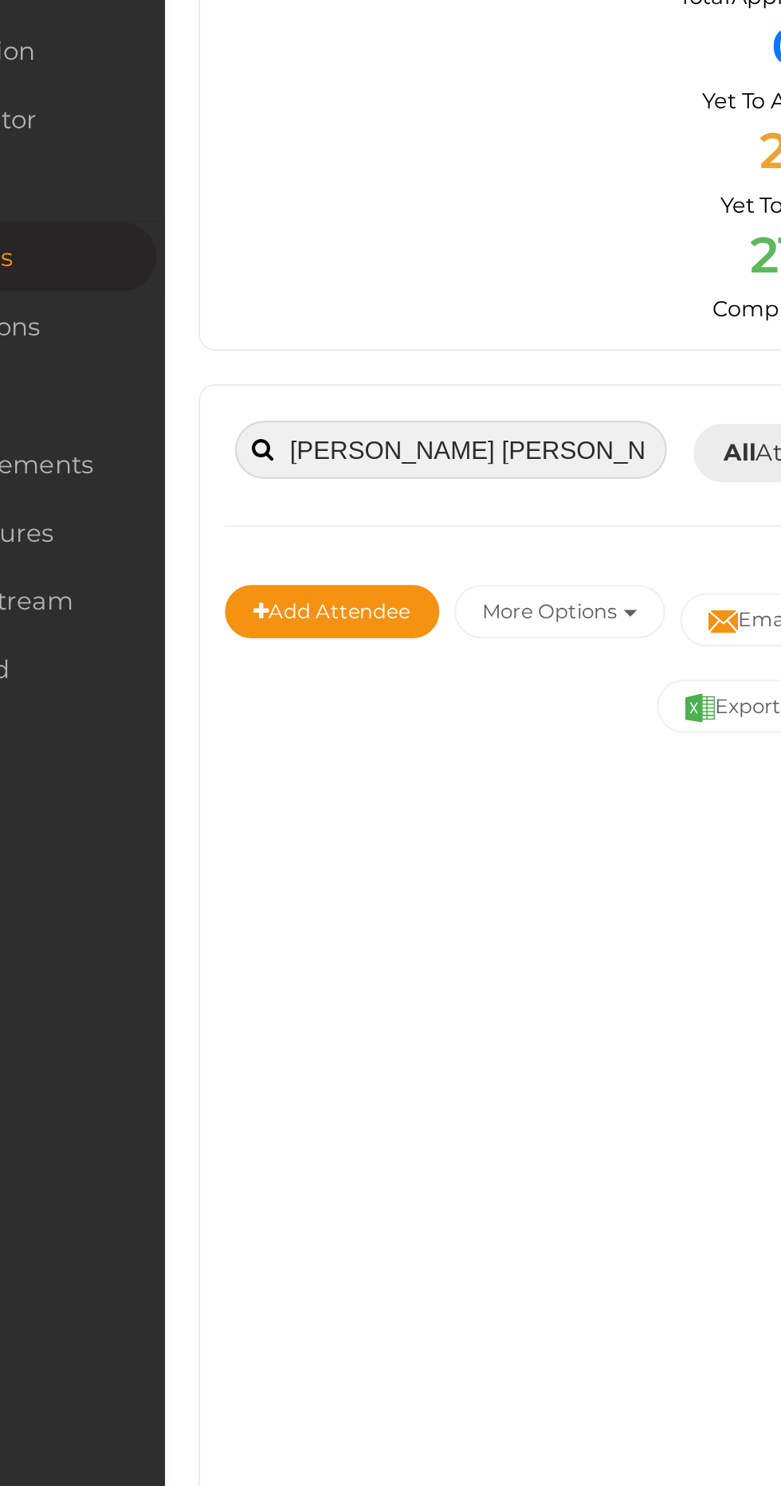
click at [238, 341] on input "[PERSON_NAME] [PERSON_NAME]" at bounding box center [320, 345] width 207 height 28
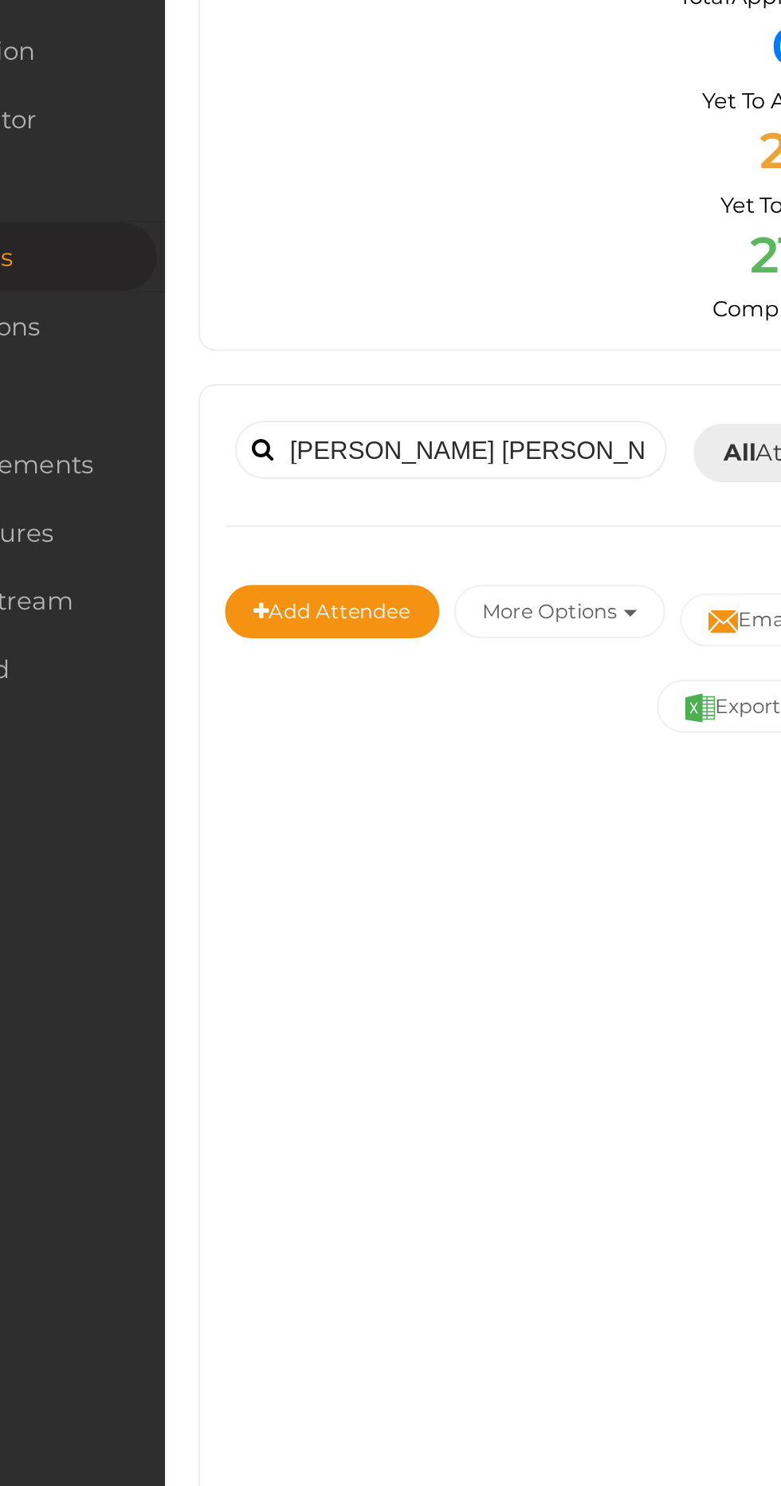
click at [225, 341] on span at bounding box center [230, 344] width 10 height 11
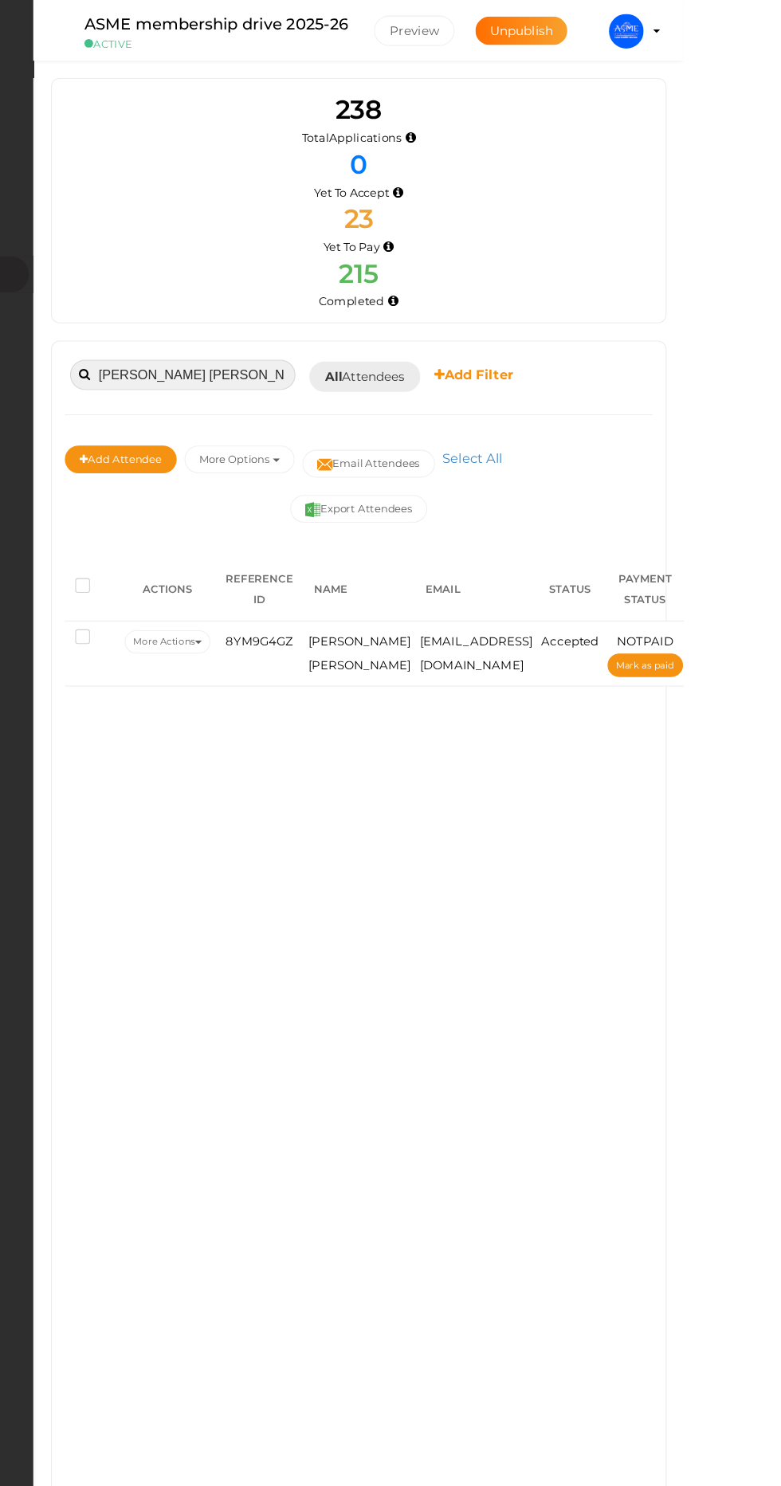
click at [356, 343] on input "[PERSON_NAME] [PERSON_NAME]" at bounding box center [320, 345] width 207 height 28
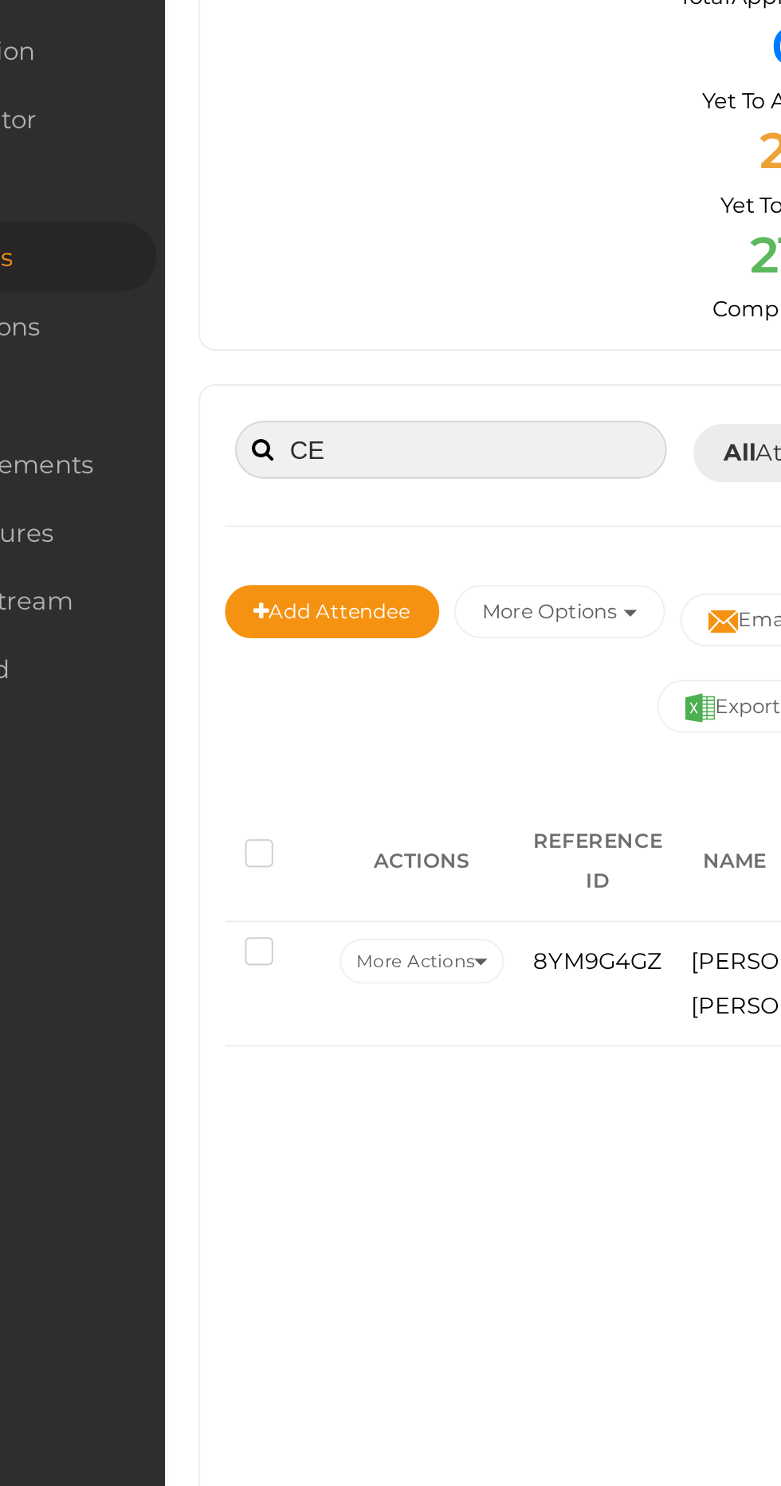
type input "C"
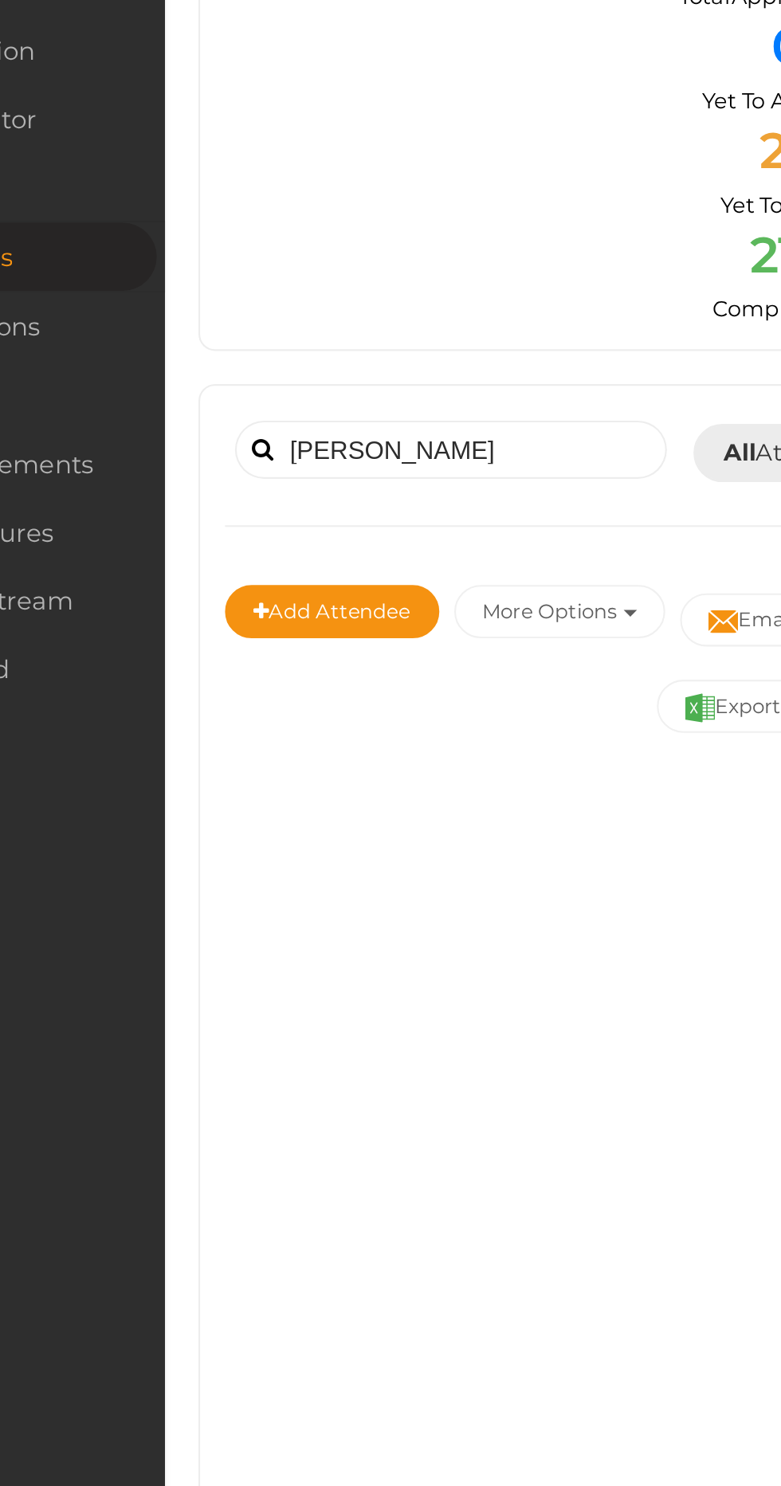
click at [226, 339] on span at bounding box center [230, 344] width 10 height 11
click at [230, 344] on span at bounding box center [230, 344] width 10 height 11
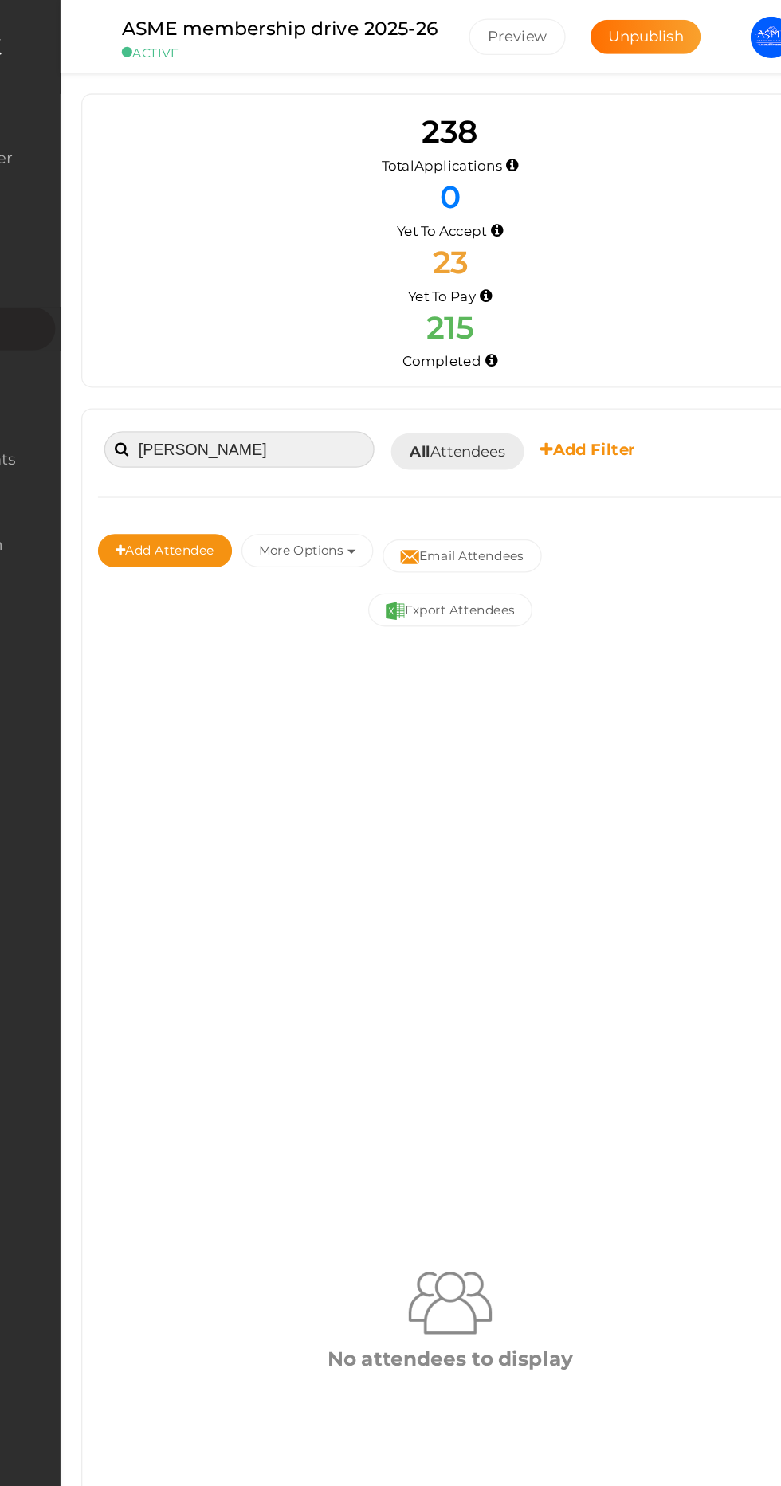
click at [351, 339] on input "[PERSON_NAME]" at bounding box center [320, 345] width 207 height 28
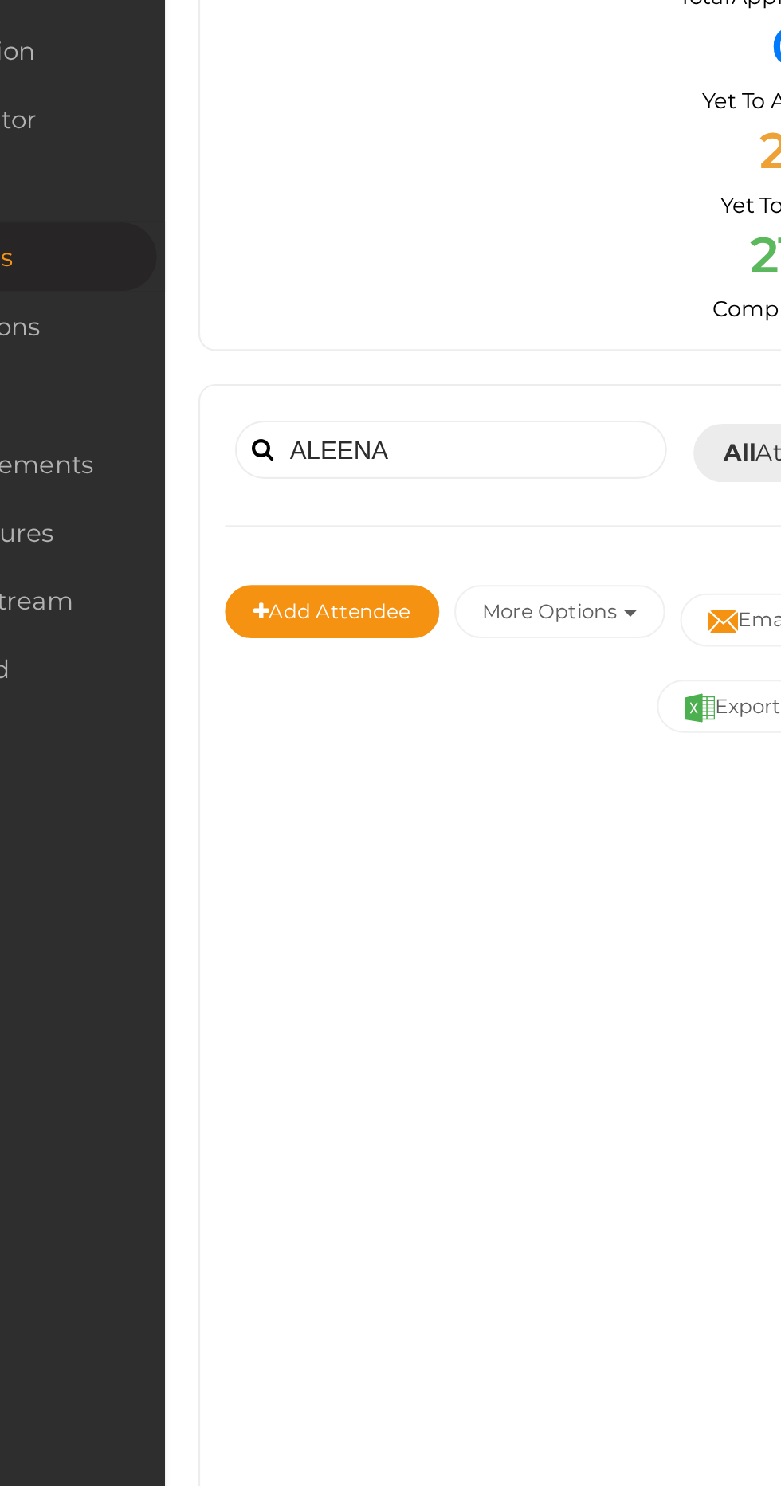
click at [233, 347] on span at bounding box center [230, 344] width 10 height 11
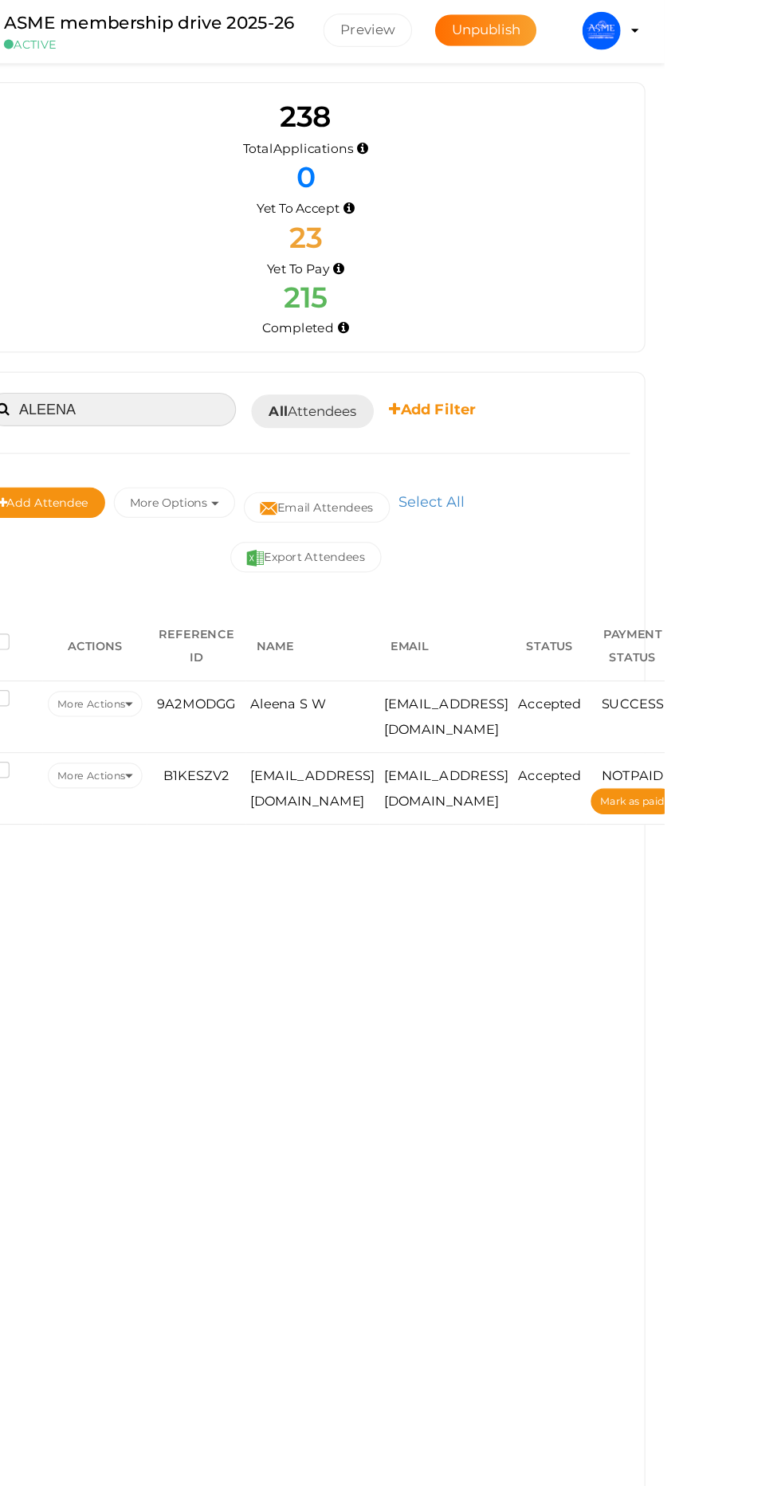
click at [339, 344] on input "ALEENA" at bounding box center [320, 345] width 207 height 28
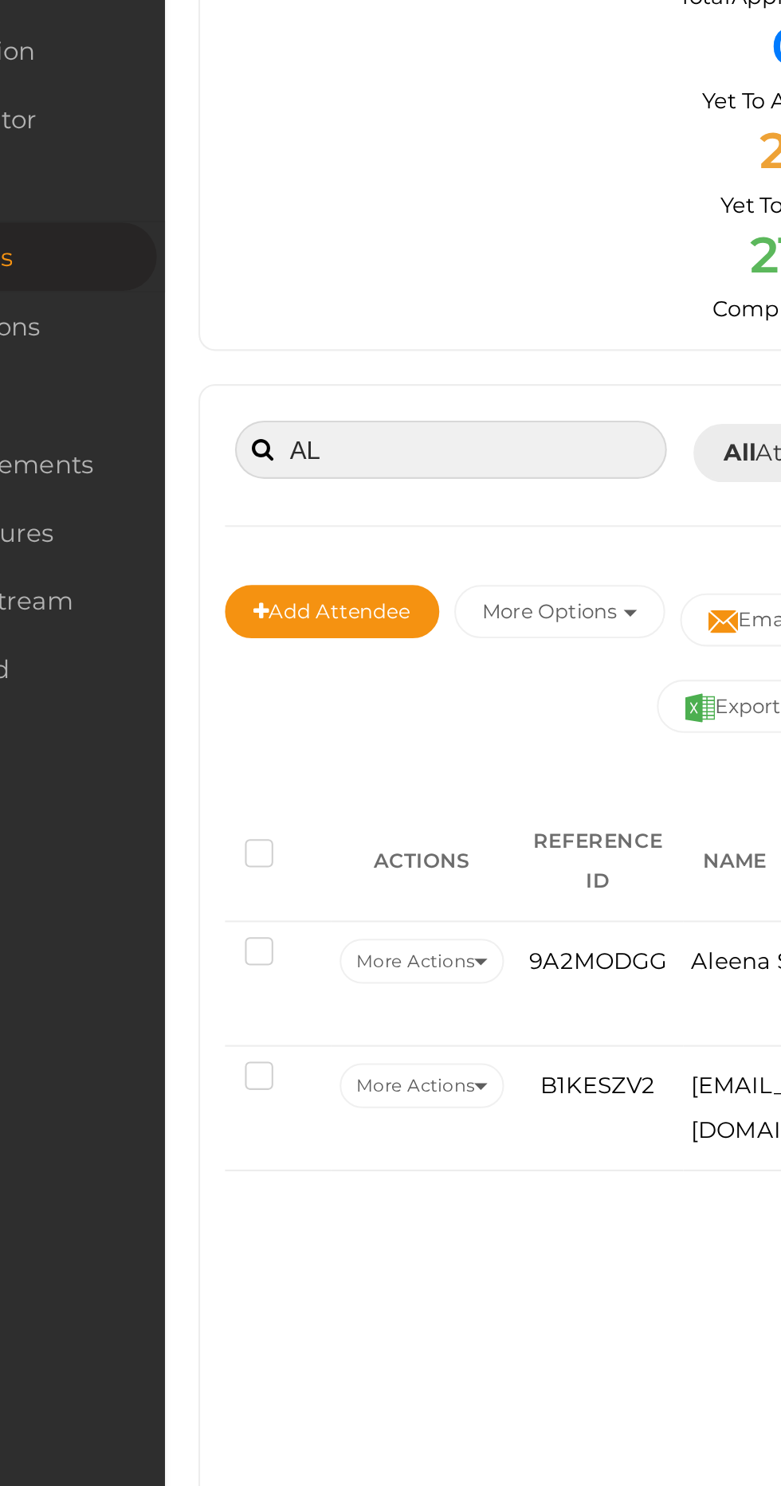
type input "A"
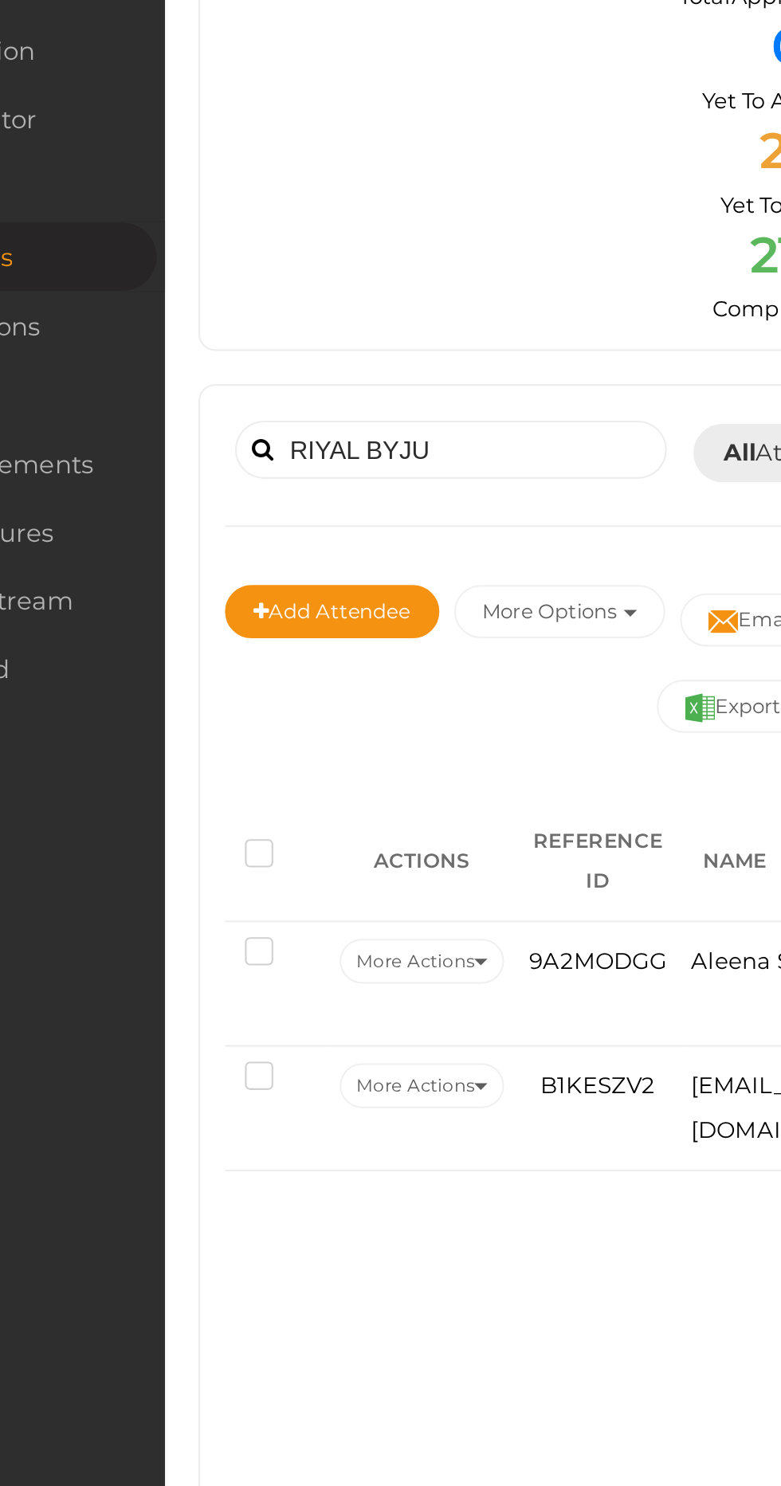
click at [226, 345] on span at bounding box center [230, 344] width 10 height 11
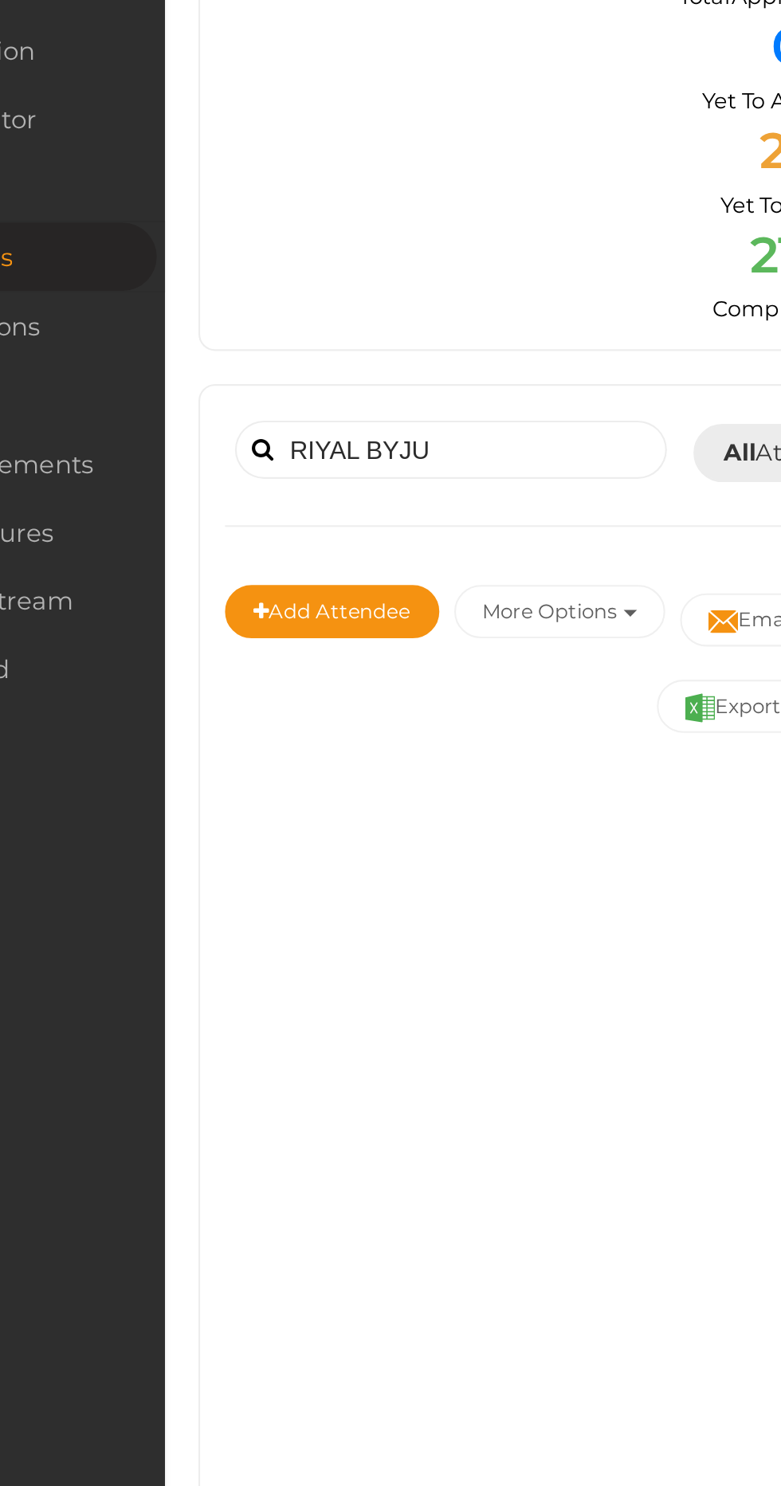
click at [228, 347] on span at bounding box center [230, 344] width 10 height 11
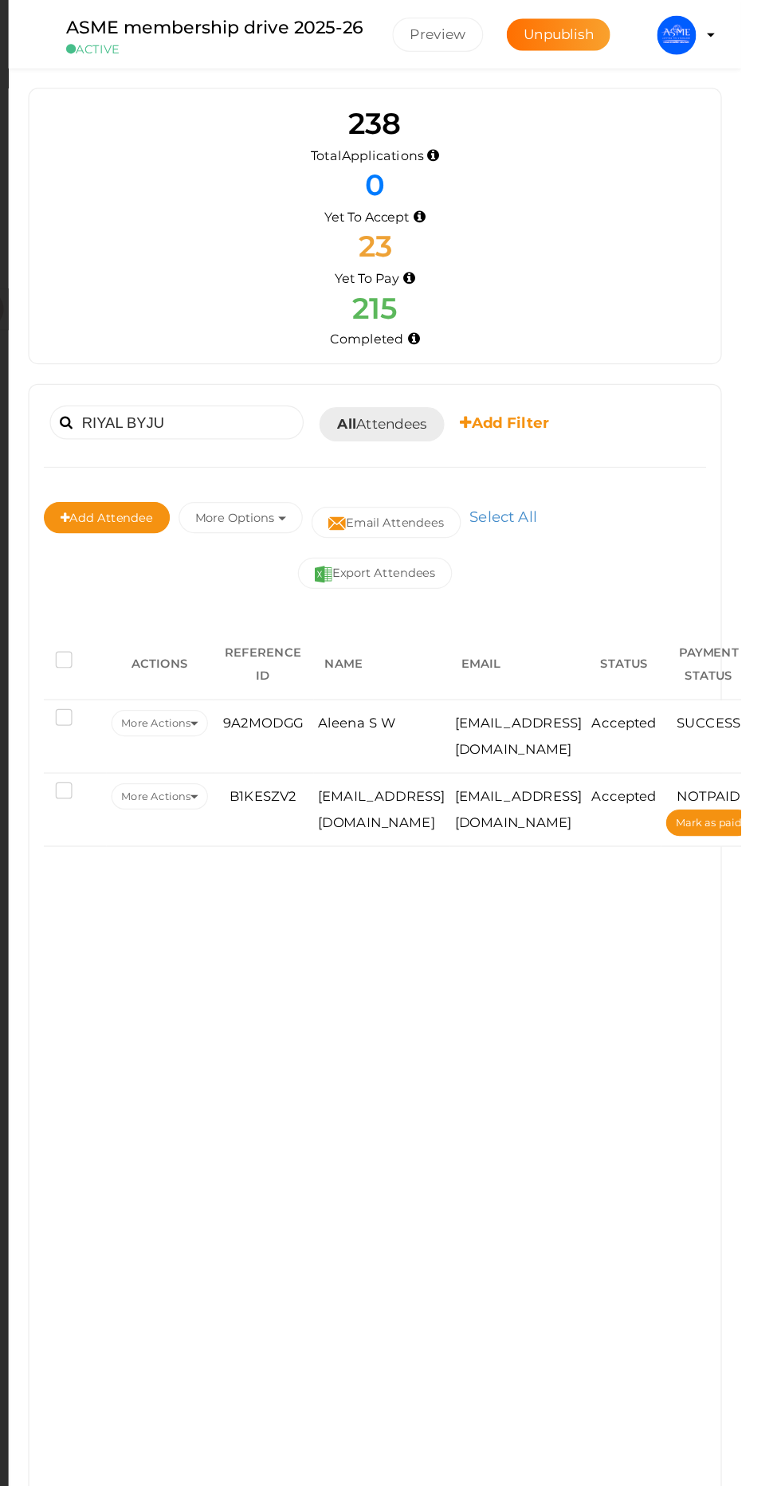
click at [233, 346] on span at bounding box center [230, 344] width 10 height 11
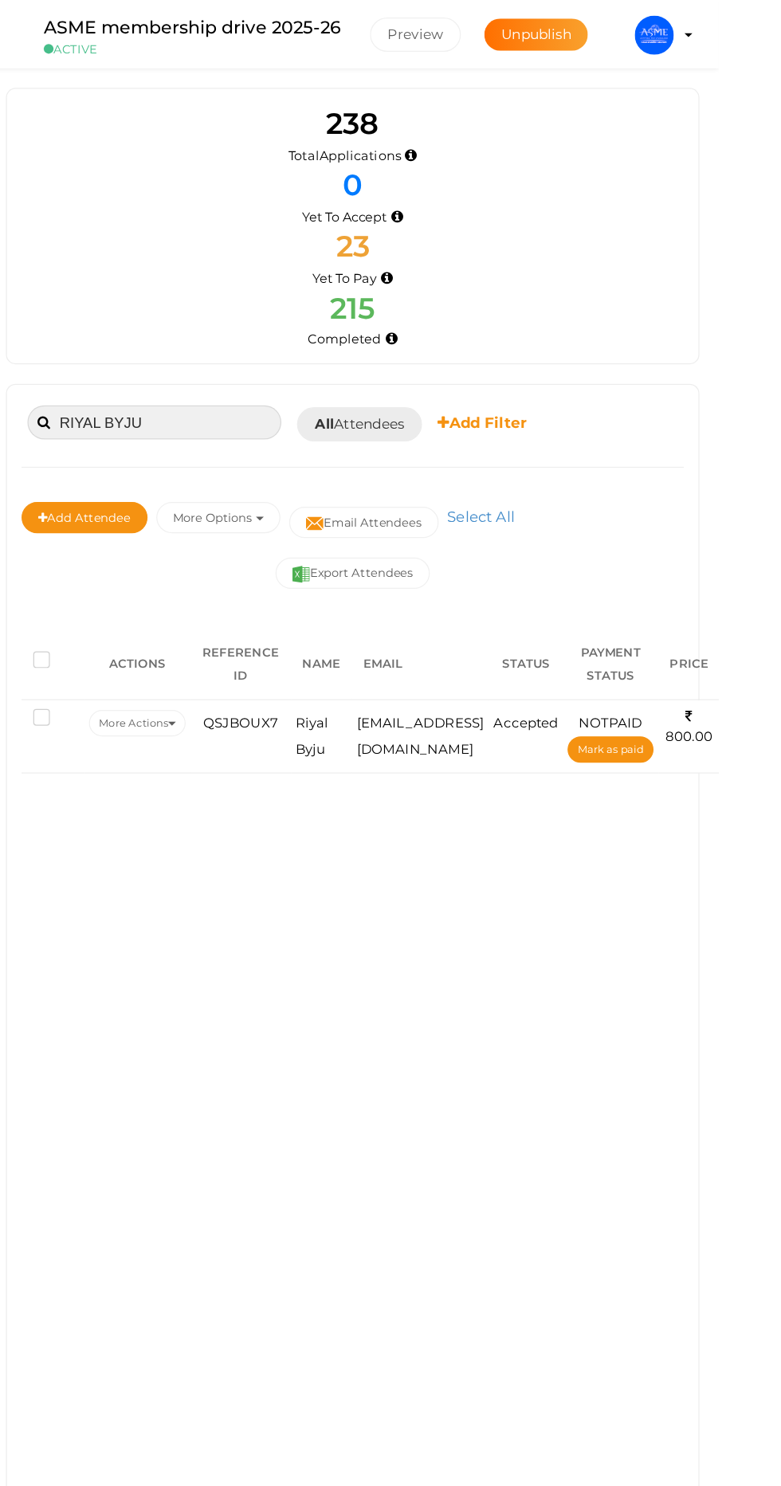
click at [397, 344] on input "RIYAL BYJU" at bounding box center [320, 345] width 207 height 28
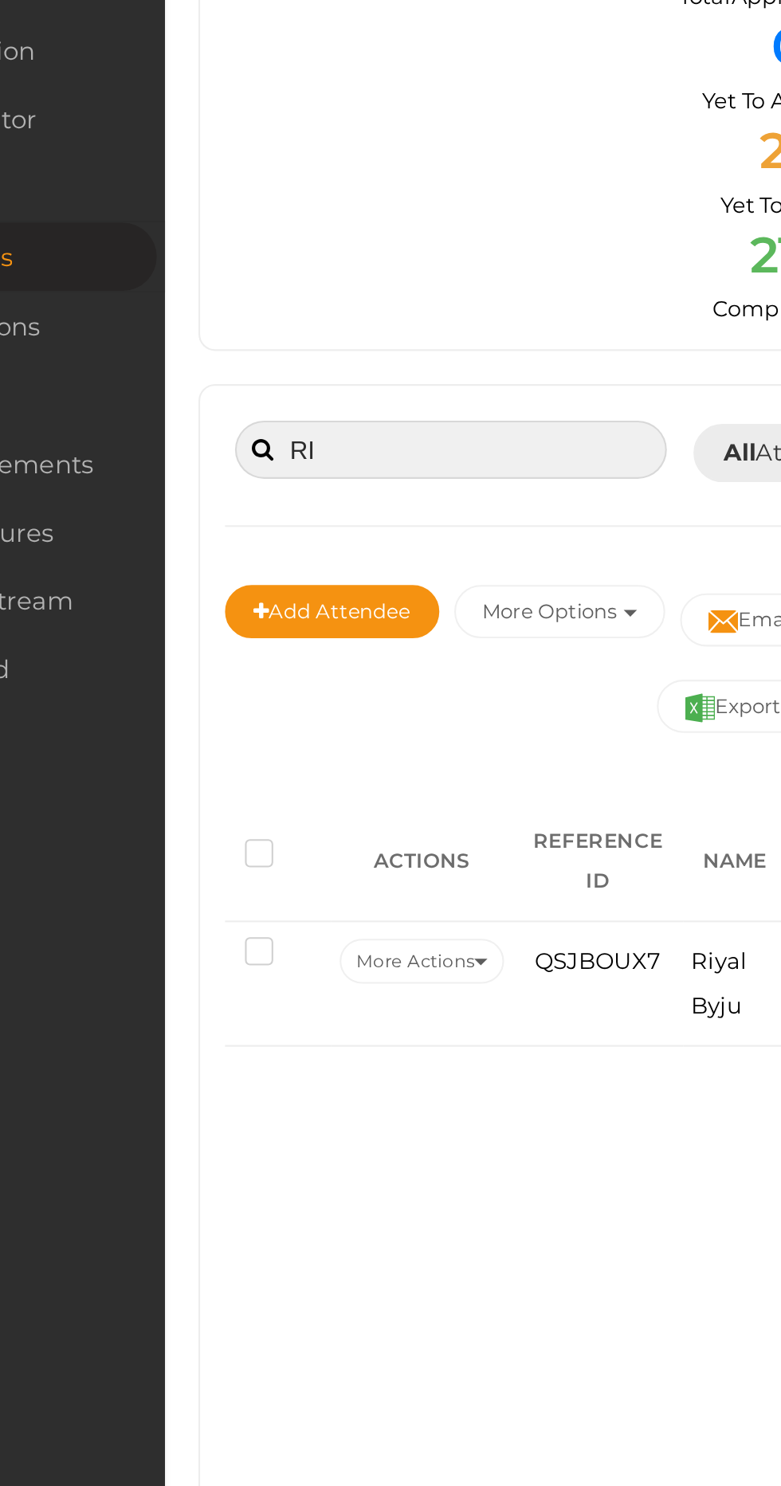
type input "R"
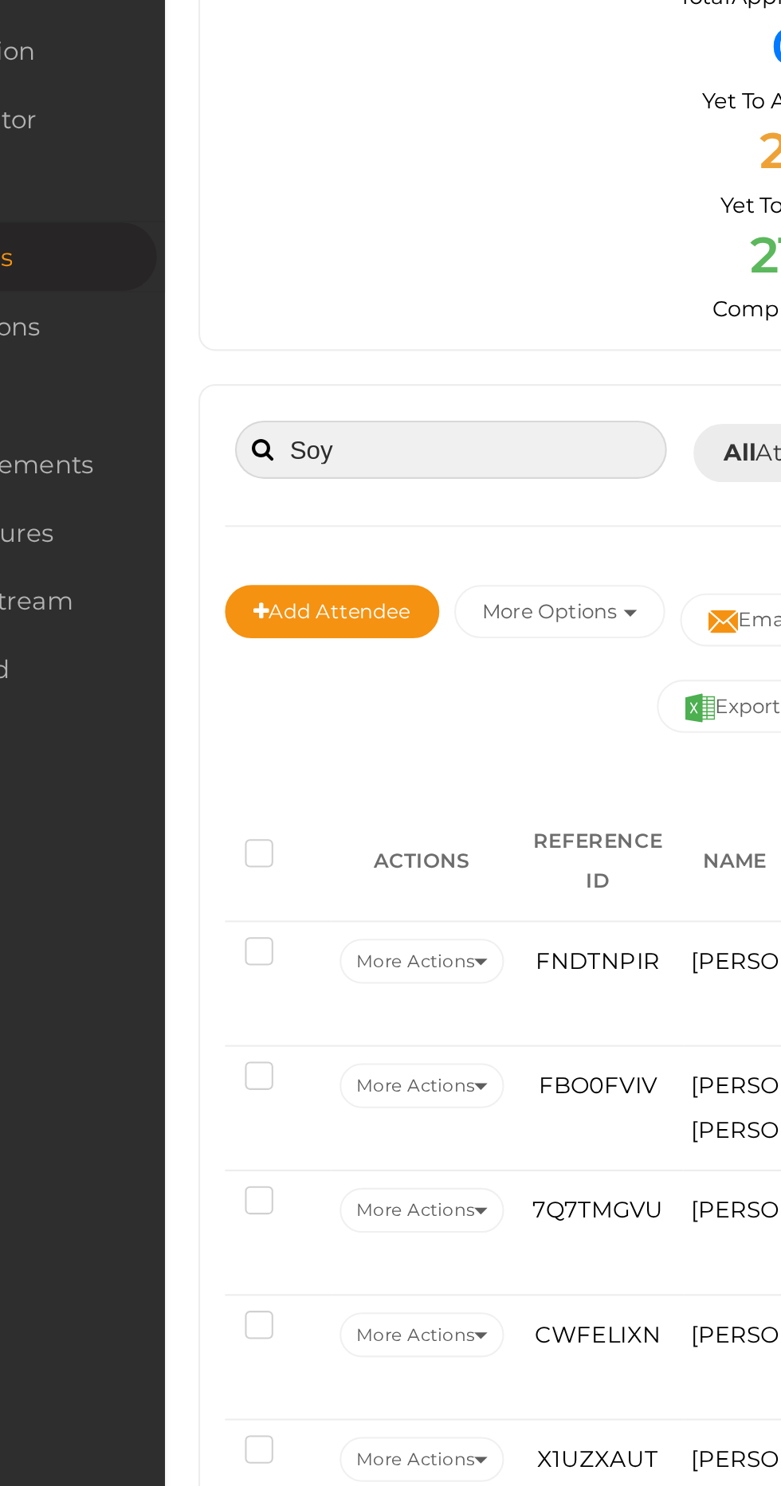
click at [237, 343] on input "Soy" at bounding box center [320, 345] width 207 height 28
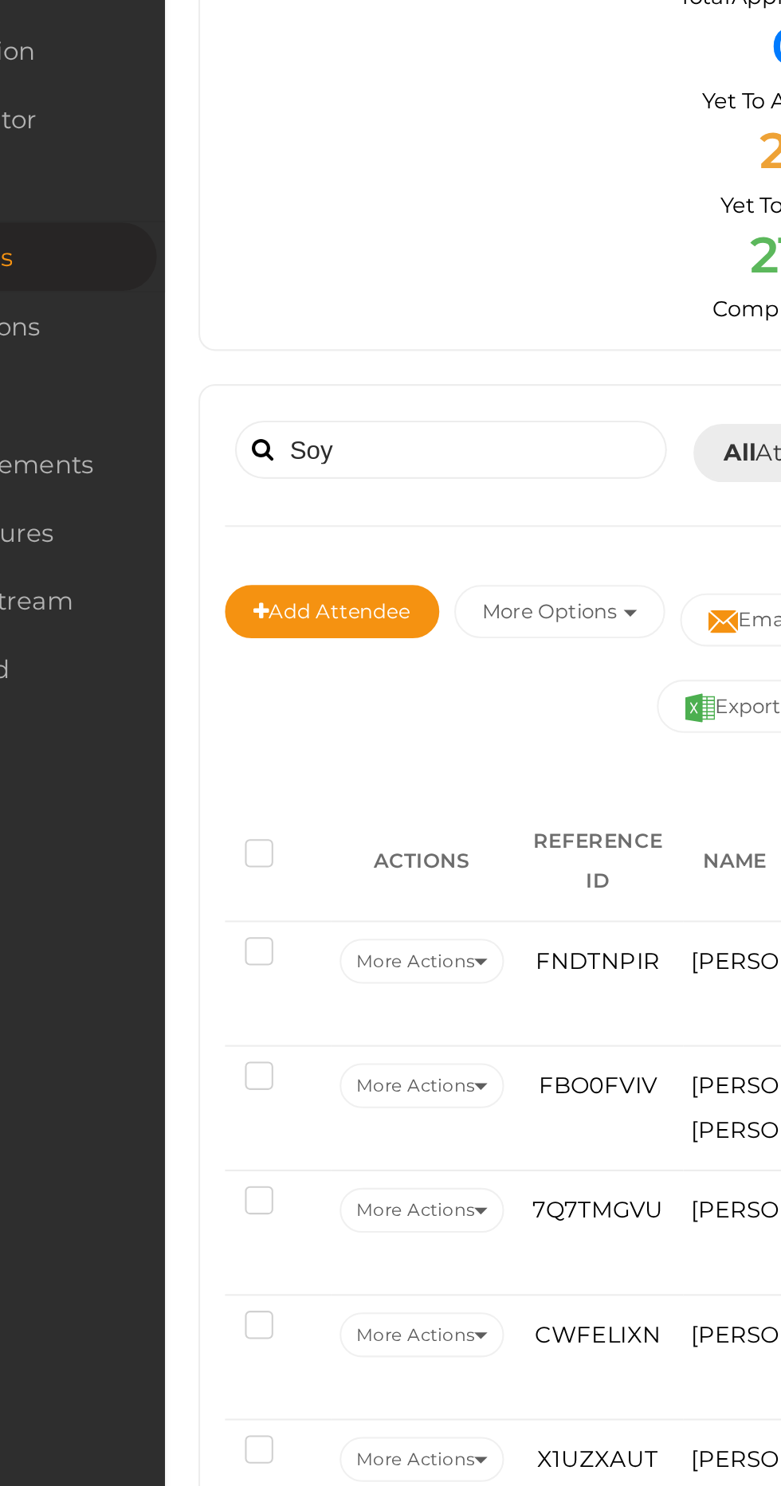
click at [225, 340] on span at bounding box center [230, 344] width 10 height 11
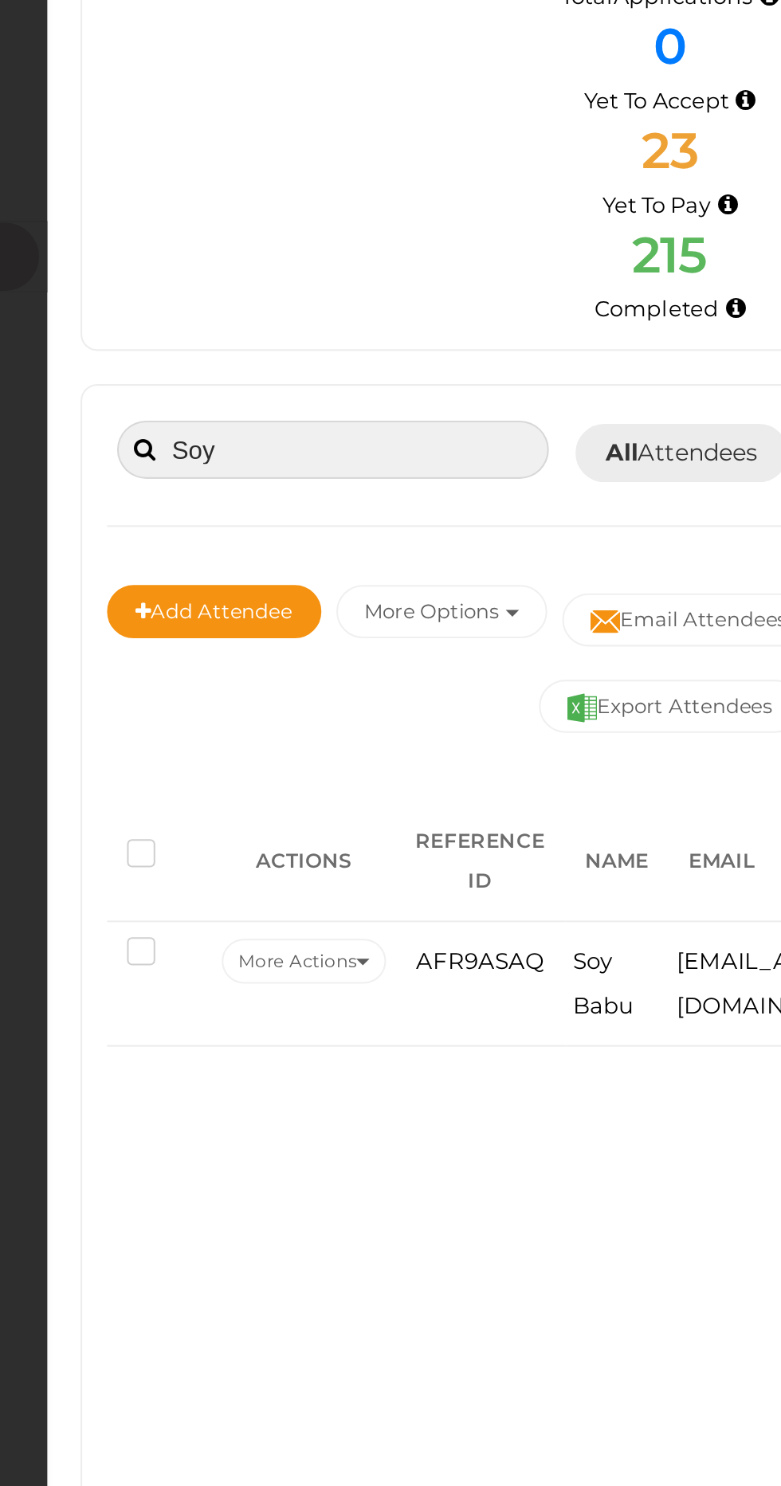
click at [284, 341] on input "Soy" at bounding box center [320, 345] width 207 height 28
type input "S"
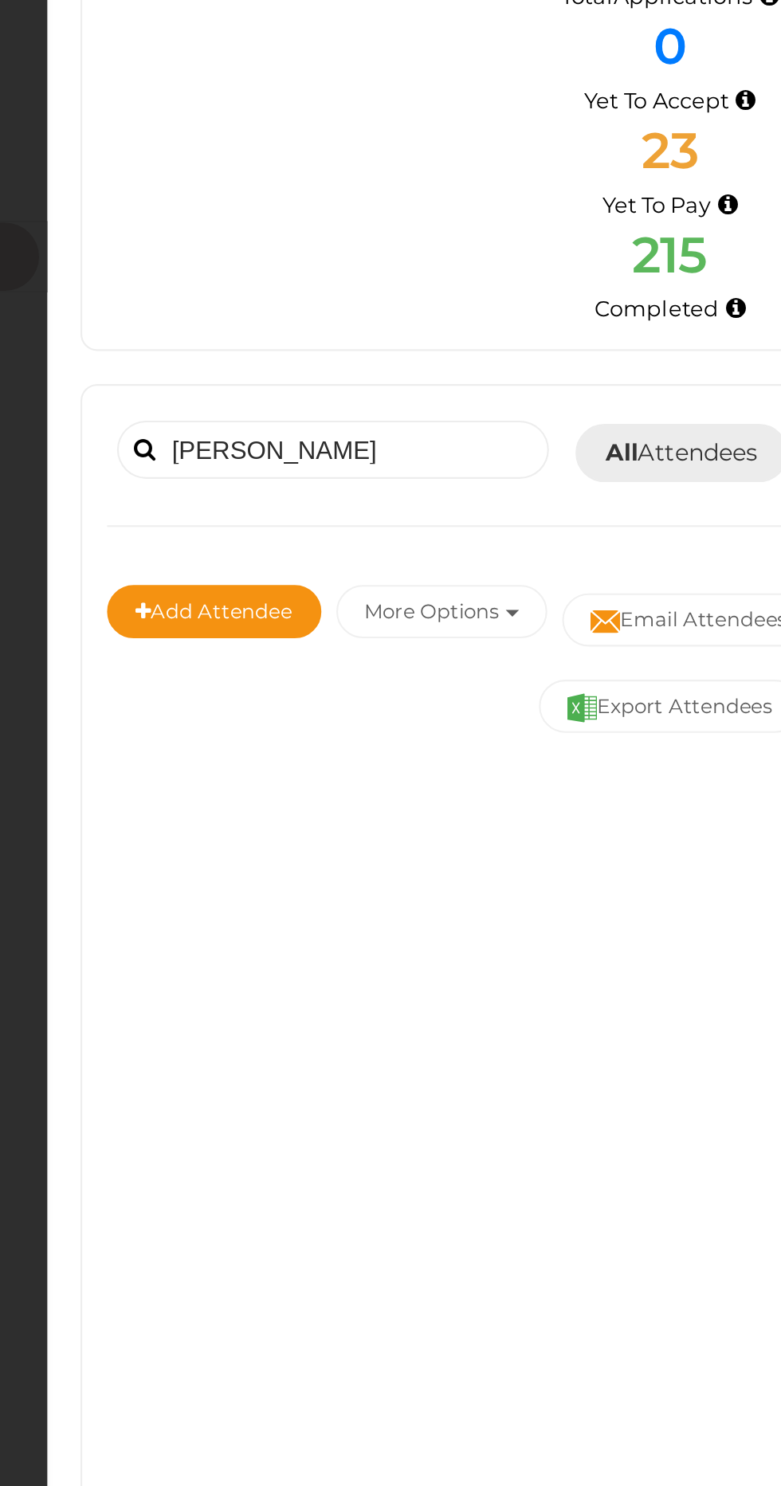
click at [230, 341] on span at bounding box center [230, 344] width 10 height 11
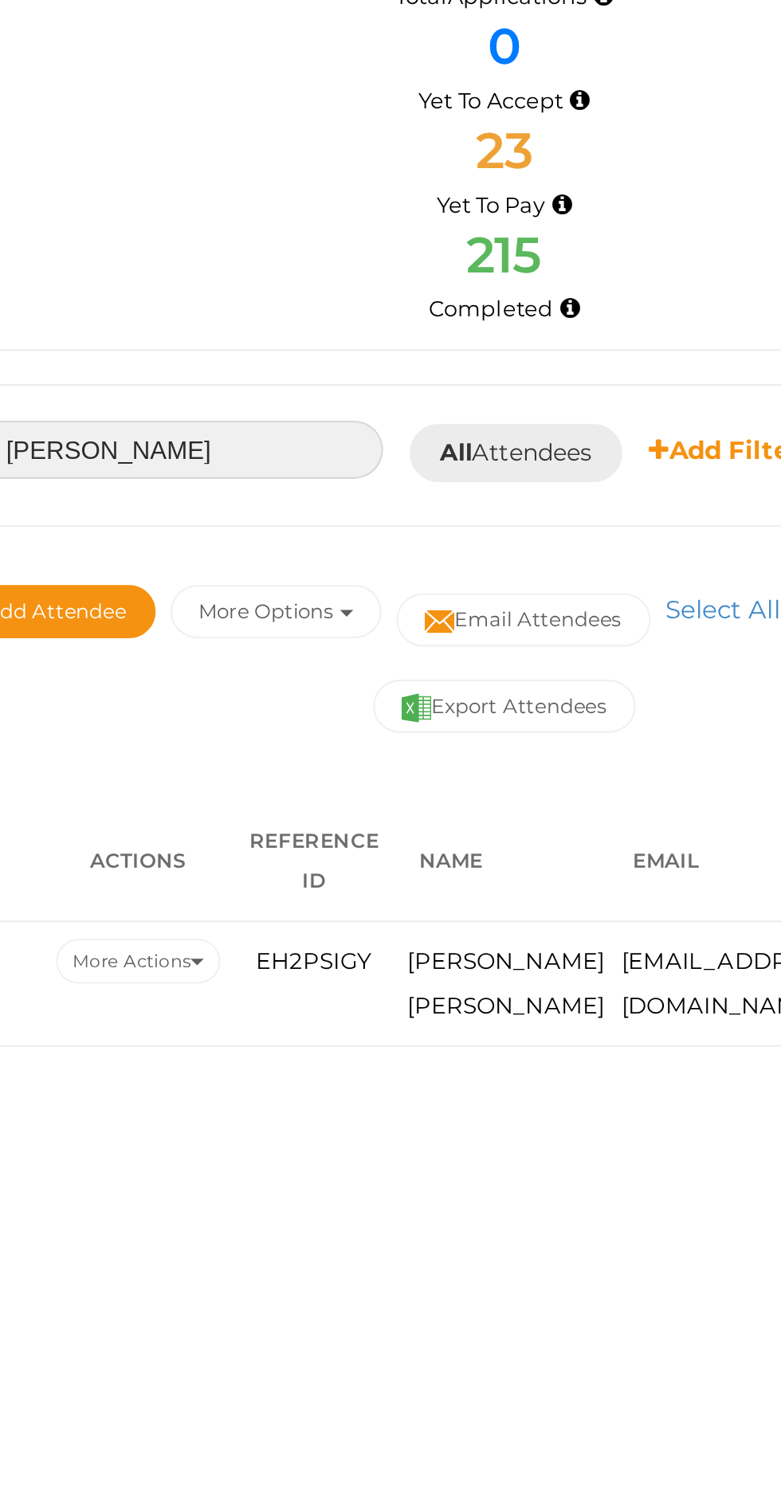
click at [328, 350] on input "[PERSON_NAME]" at bounding box center [320, 345] width 207 height 28
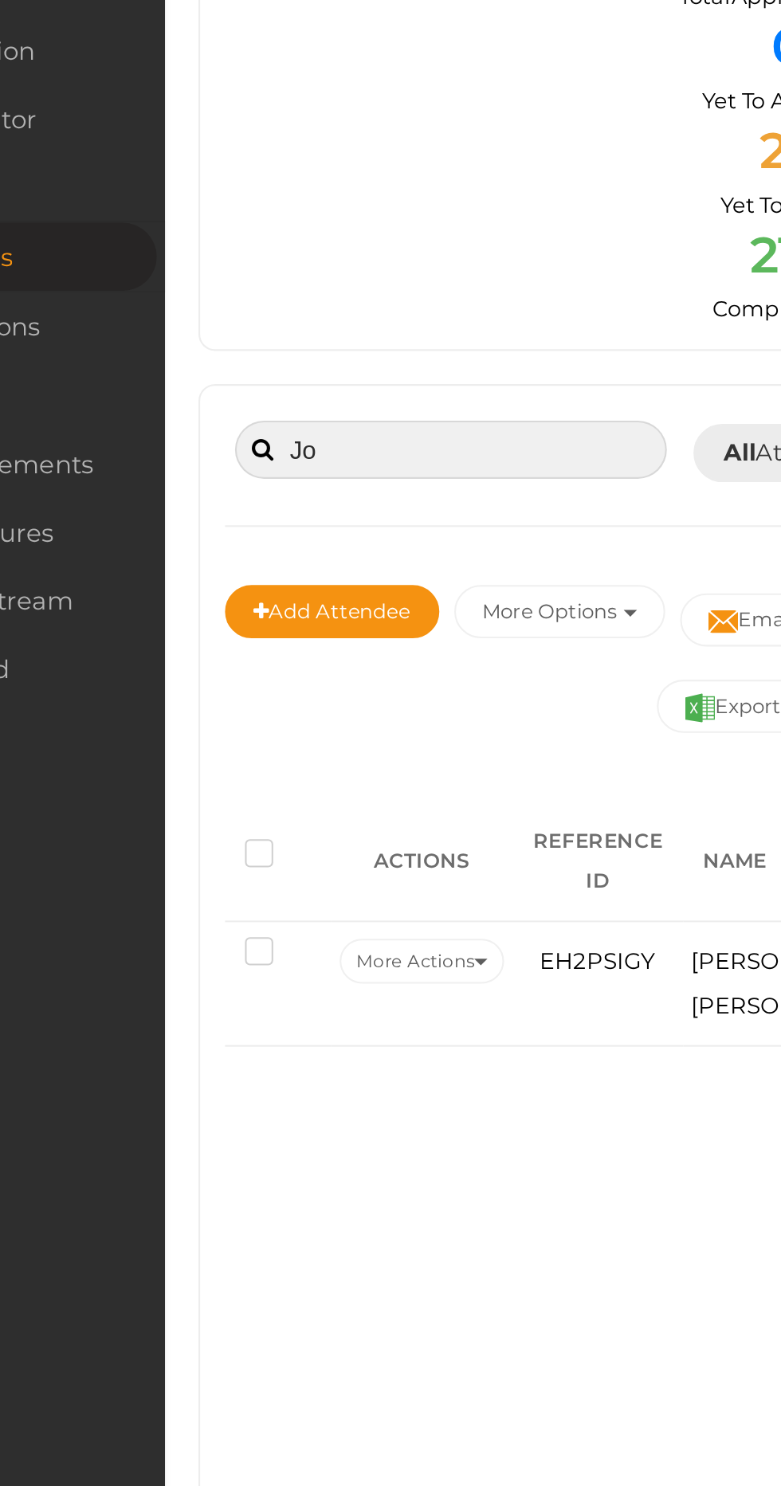
type input "J"
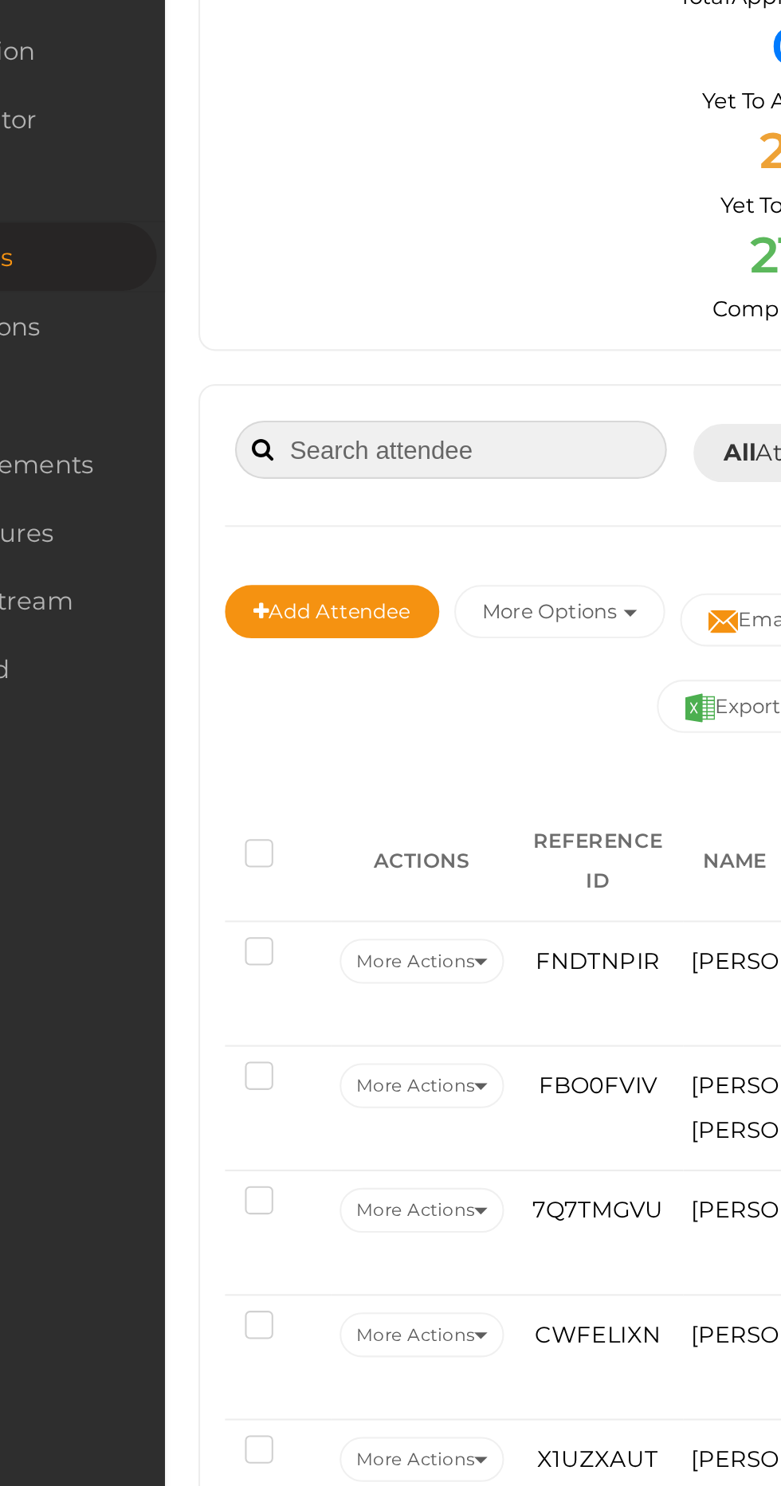
click at [249, 342] on input at bounding box center [320, 345] width 207 height 28
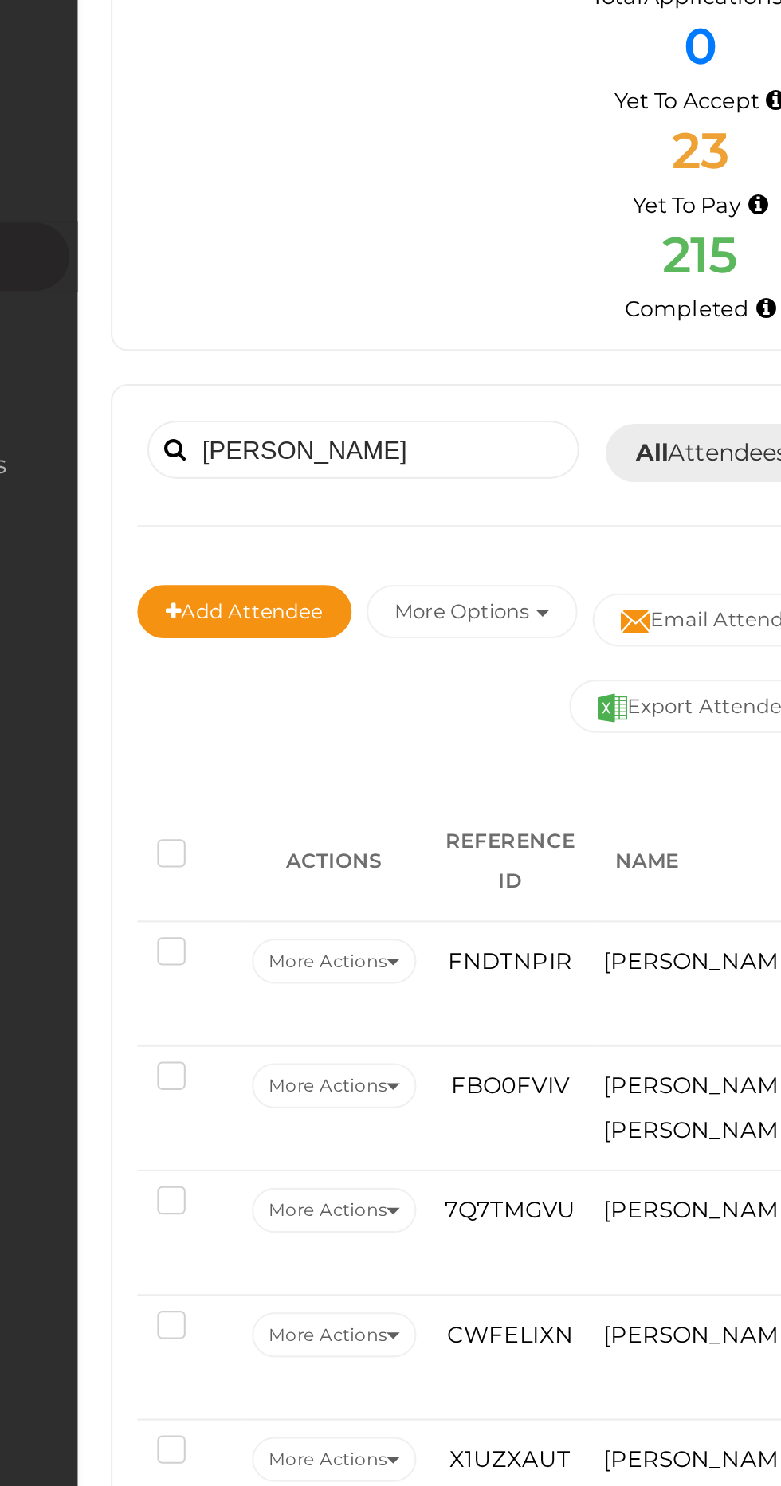
click at [232, 341] on span at bounding box center [230, 344] width 10 height 11
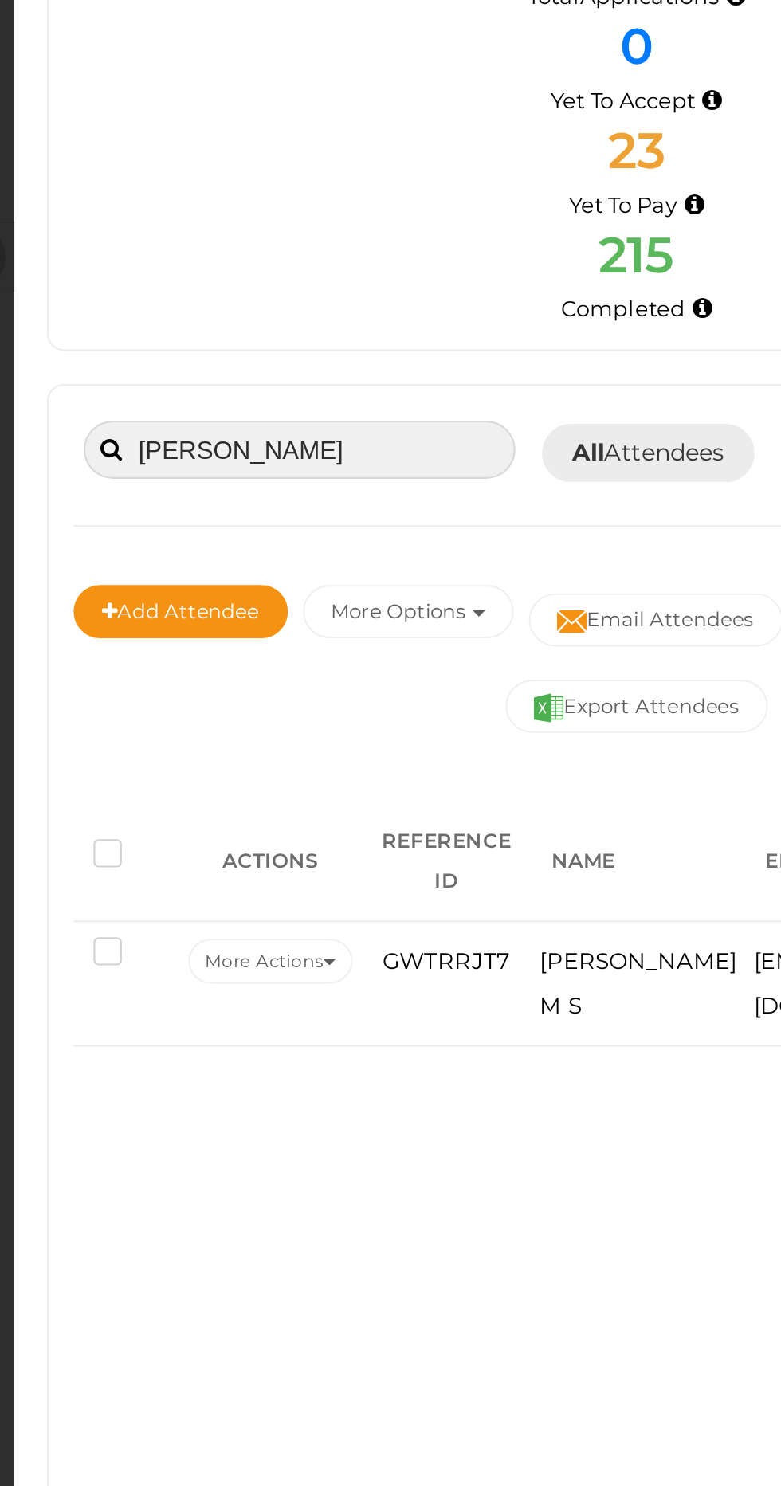
click at [295, 341] on input "[PERSON_NAME]" at bounding box center [320, 345] width 207 height 28
type input "K"
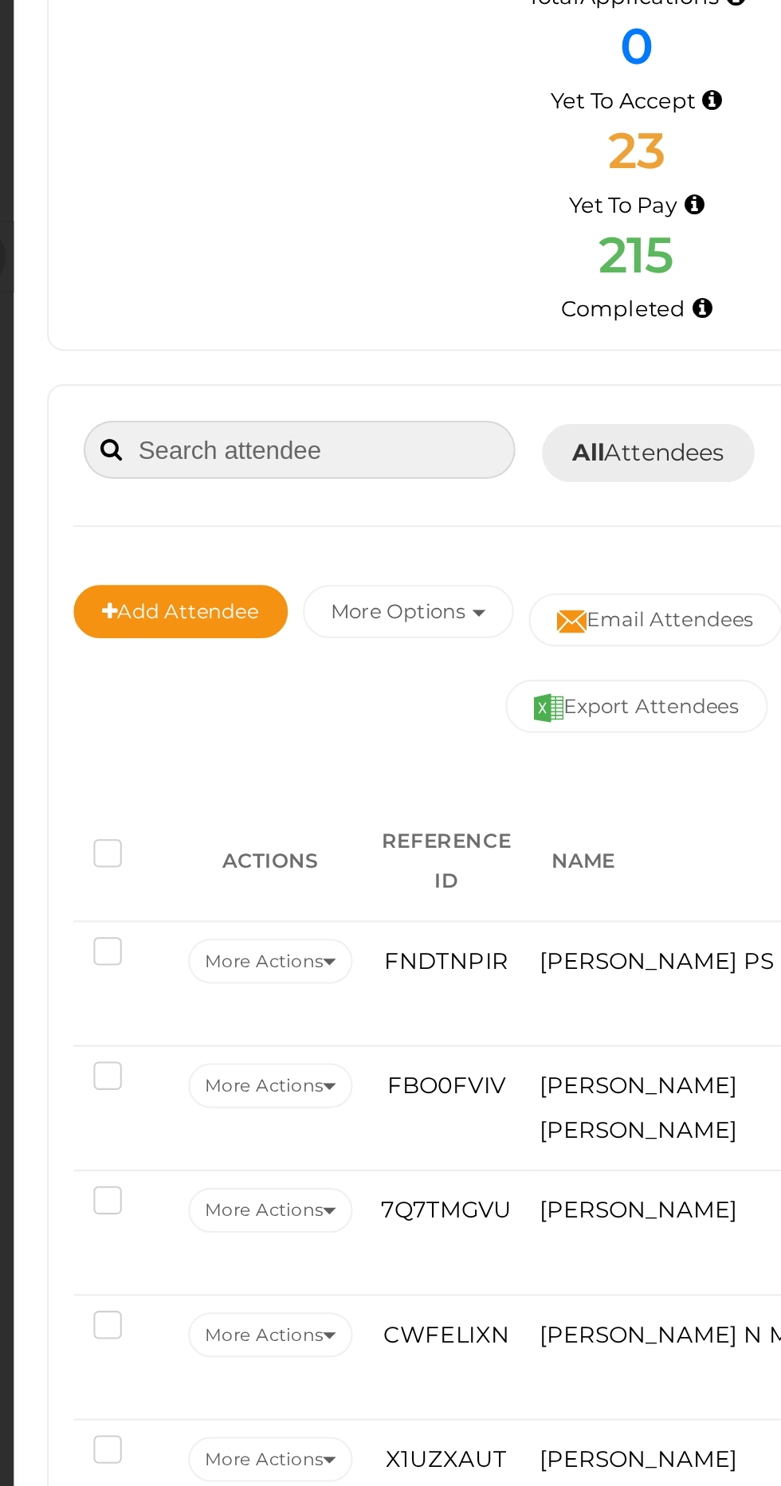
click at [288, 343] on input at bounding box center [320, 345] width 207 height 28
type input "Nandhana"
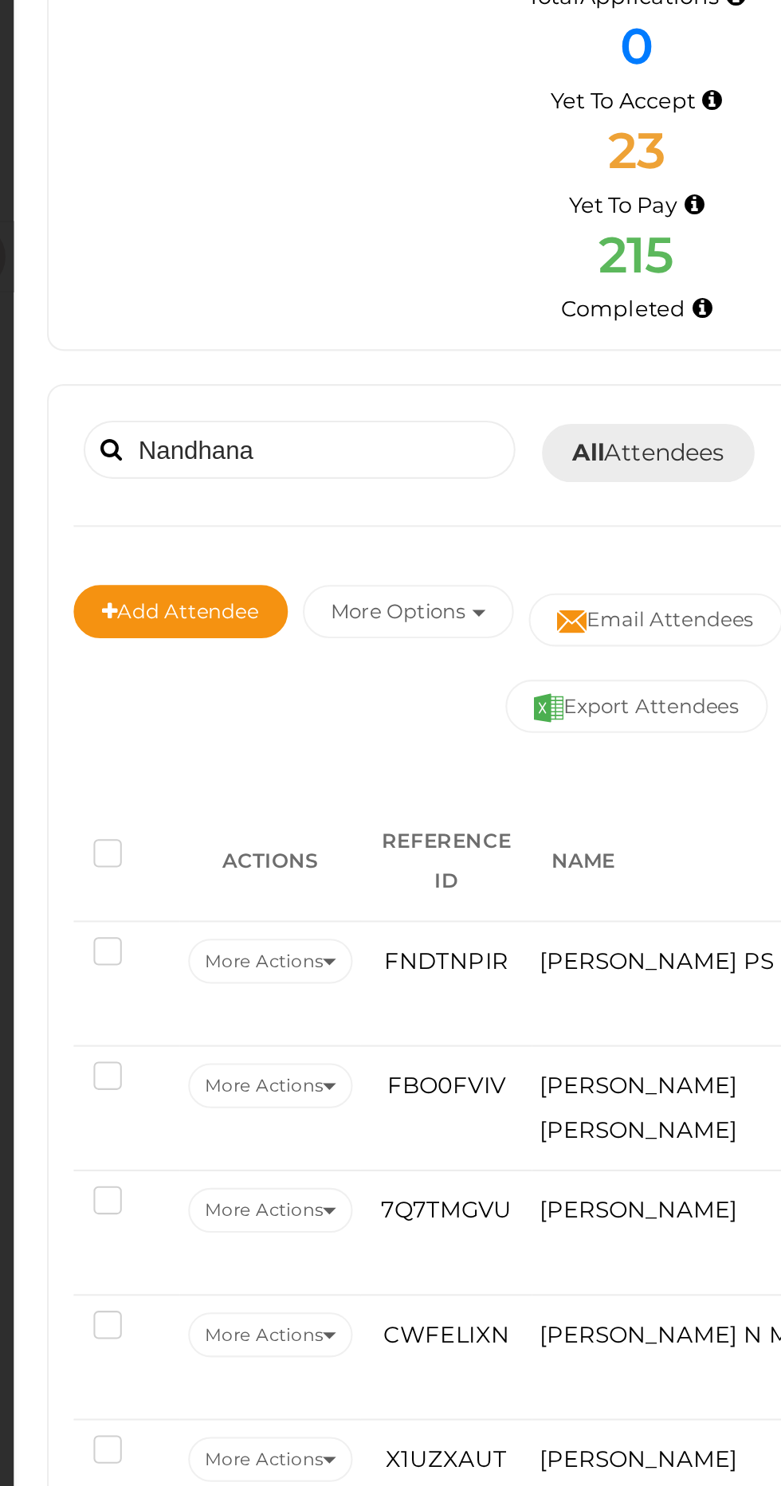
click at [230, 345] on span at bounding box center [230, 344] width 10 height 11
